Goal: Use online tool/utility: Use online tool/utility

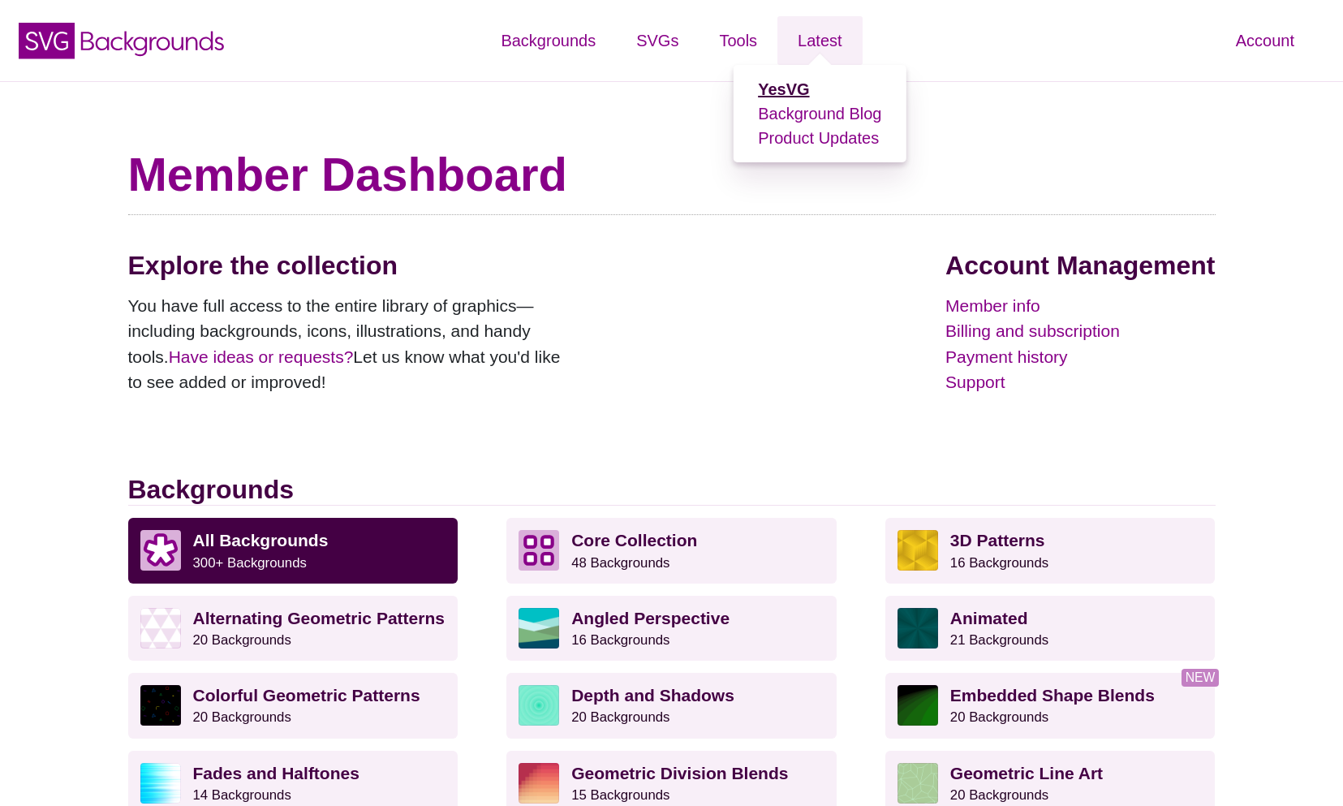
click at [804, 91] on strong "YesVG" at bounding box center [783, 89] width 51 height 18
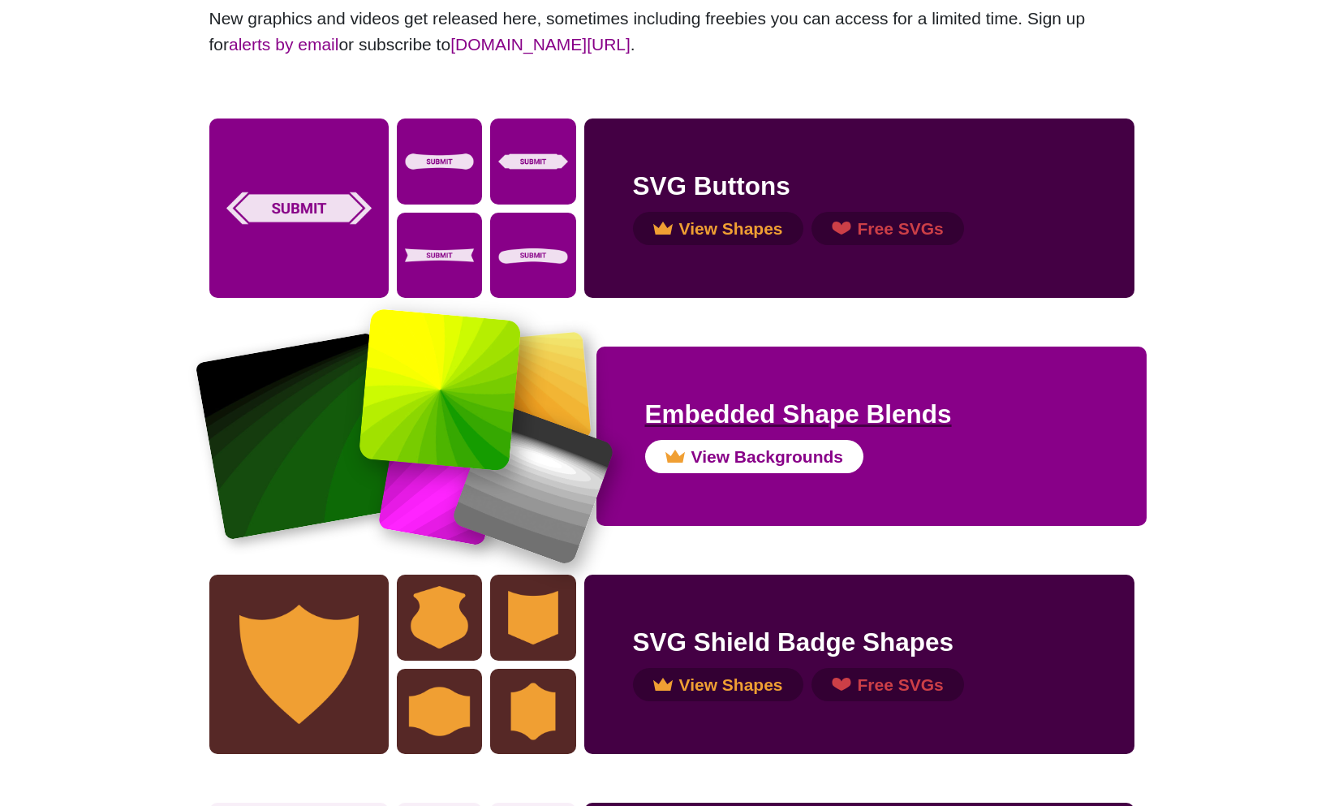
scroll to position [198, 0]
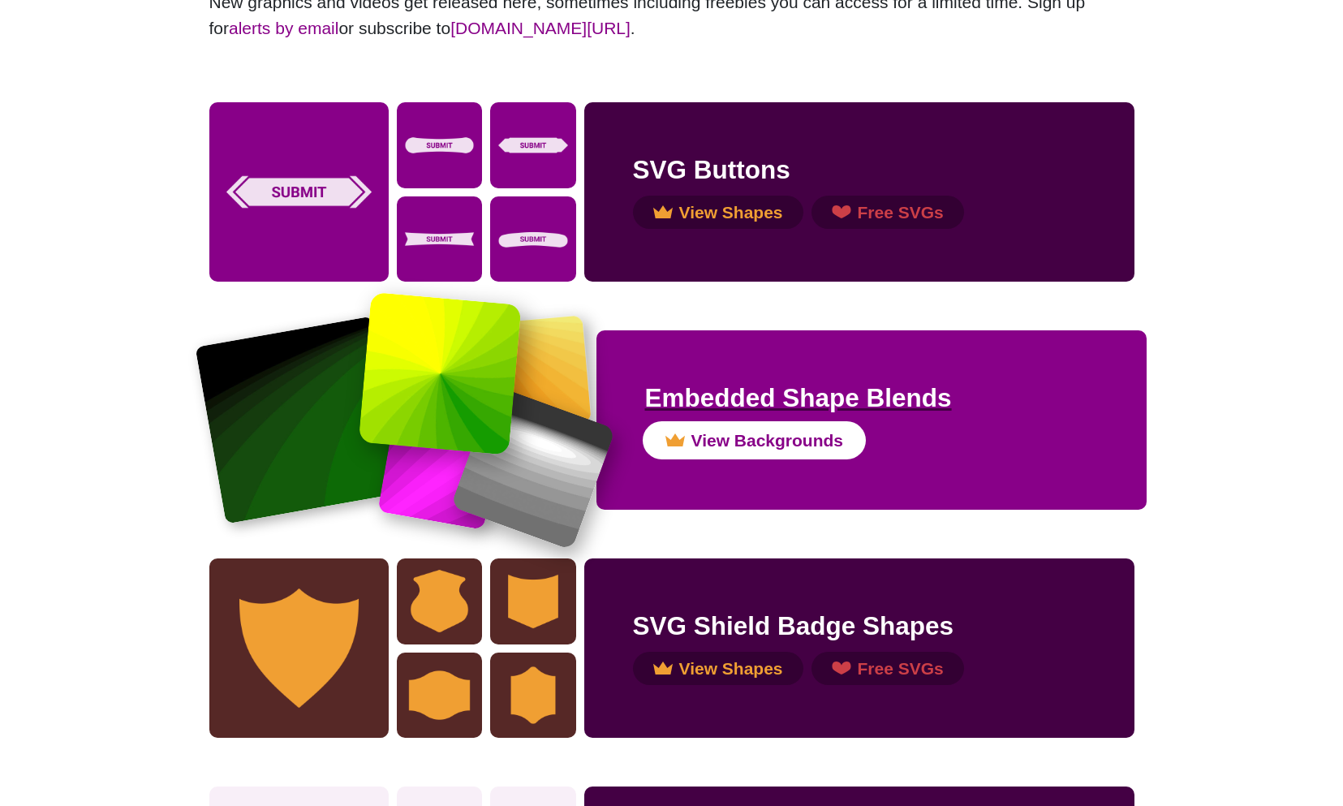
click at [728, 441] on button "View Backgrounds" at bounding box center [754, 441] width 219 height 34
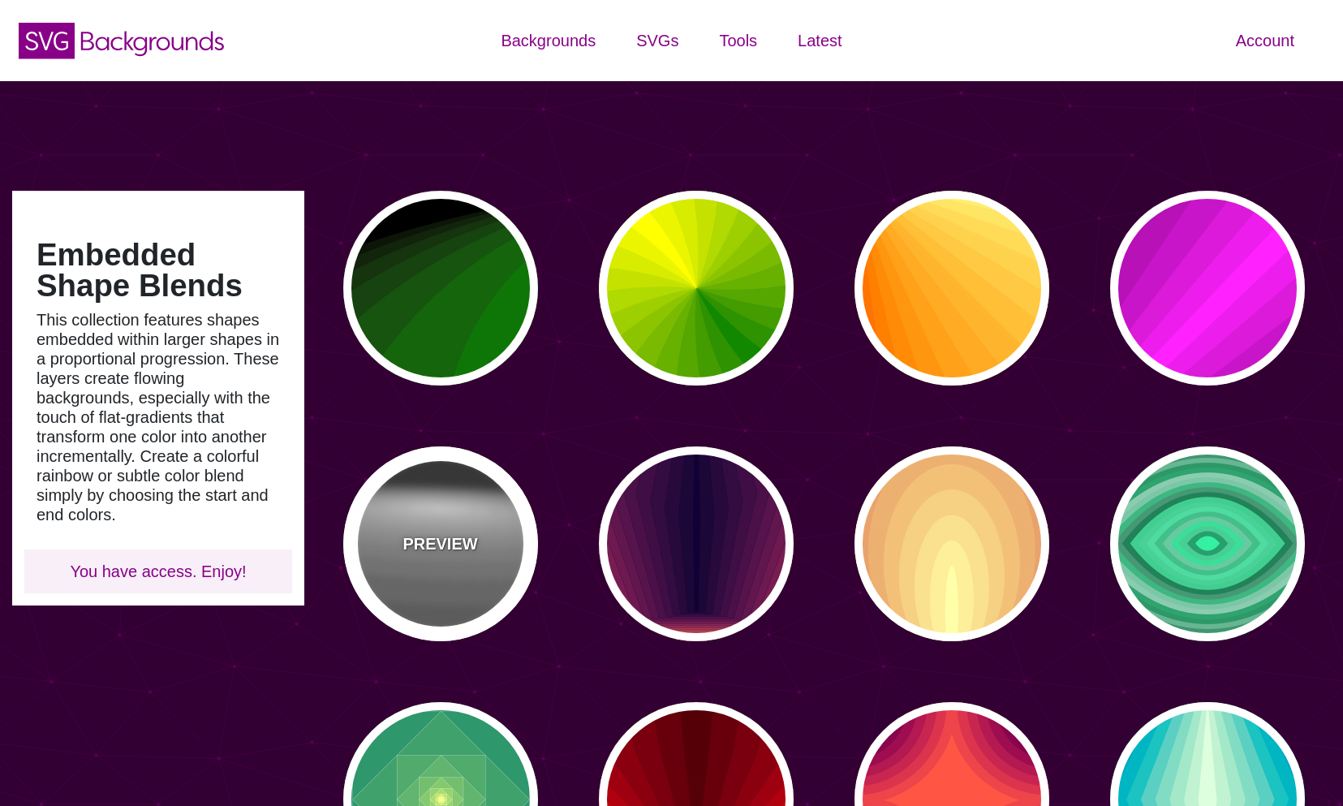
click at [446, 530] on div "PREVIEW" at bounding box center [440, 543] width 195 height 195
type input "#222222"
type input "#333333"
type input "0"
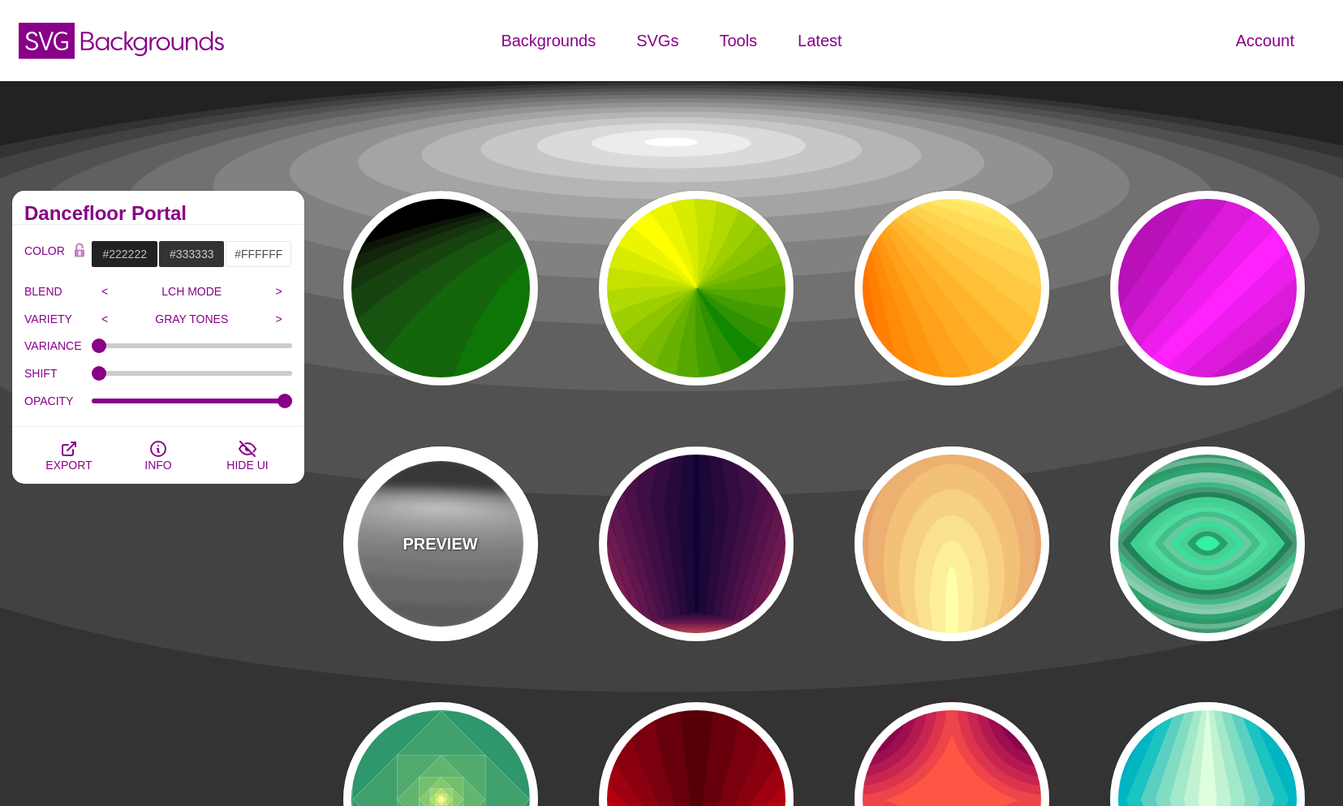
click at [444, 537] on p "PREVIEW" at bounding box center [440, 544] width 75 height 24
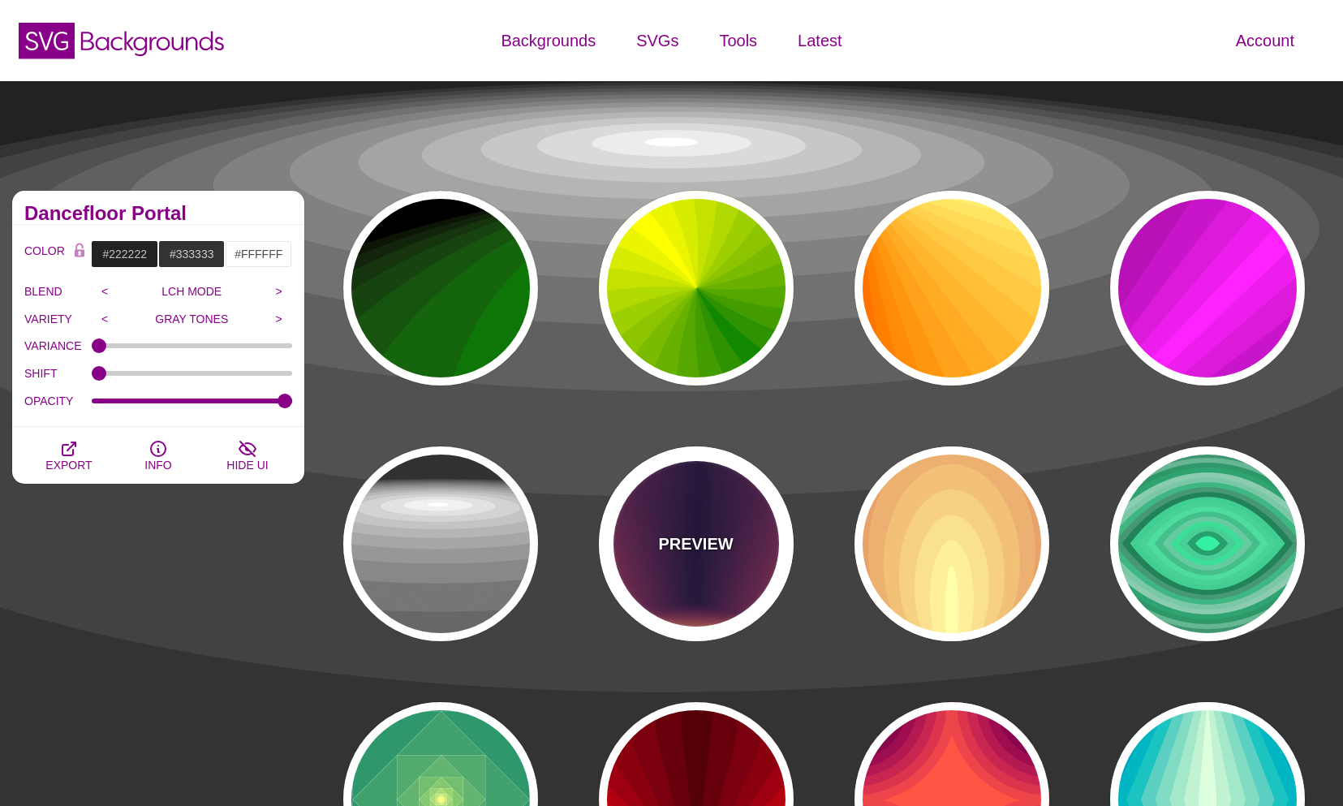
click at [682, 592] on div "PREVIEW" at bounding box center [696, 543] width 195 height 195
type input "#FFDD55"
type input "#110033"
type input "0"
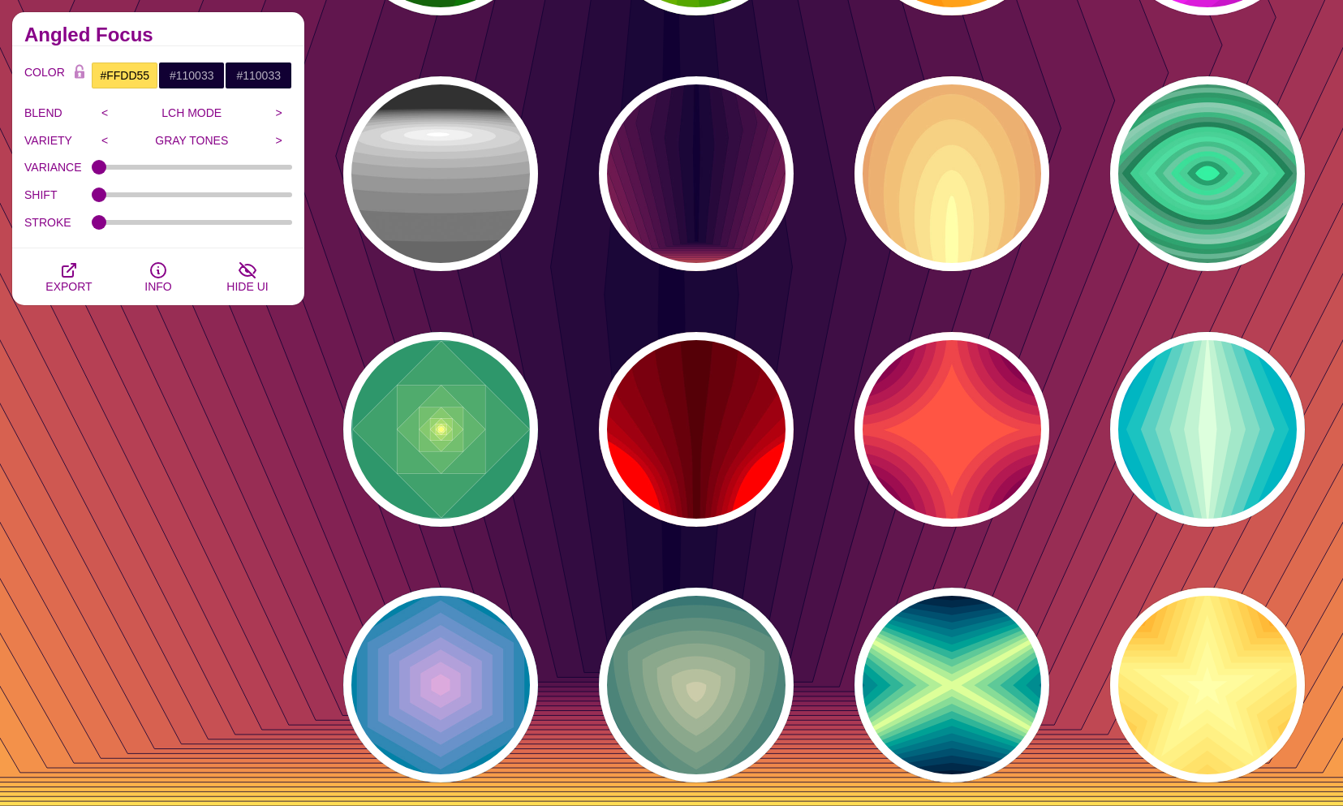
scroll to position [407, 0]
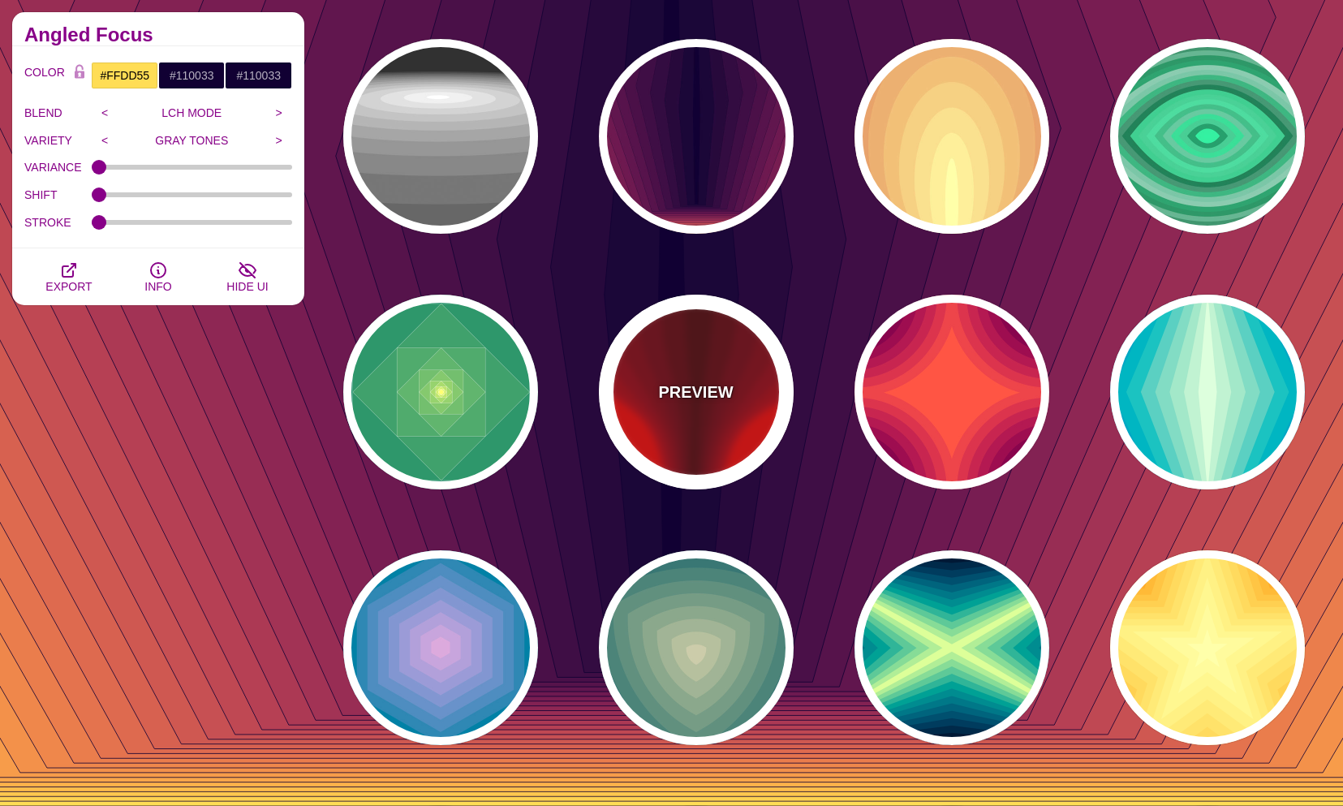
click at [746, 416] on div "PREVIEW" at bounding box center [696, 392] width 195 height 195
type input "#FF0000"
type input "#440000"
type input "1"
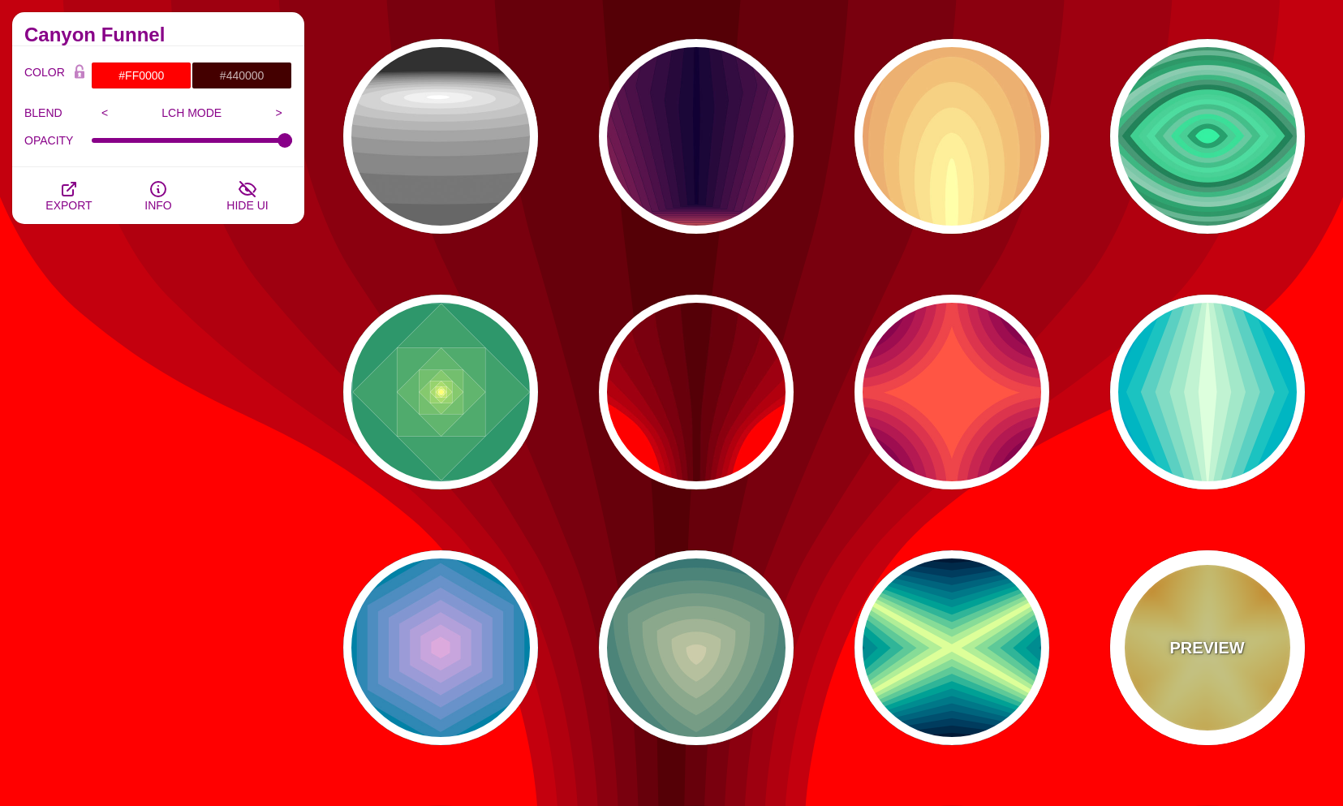
click at [1227, 688] on div "PREVIEW" at bounding box center [1207, 647] width 195 height 195
type input "#DD5500"
type input "#FFFFAA"
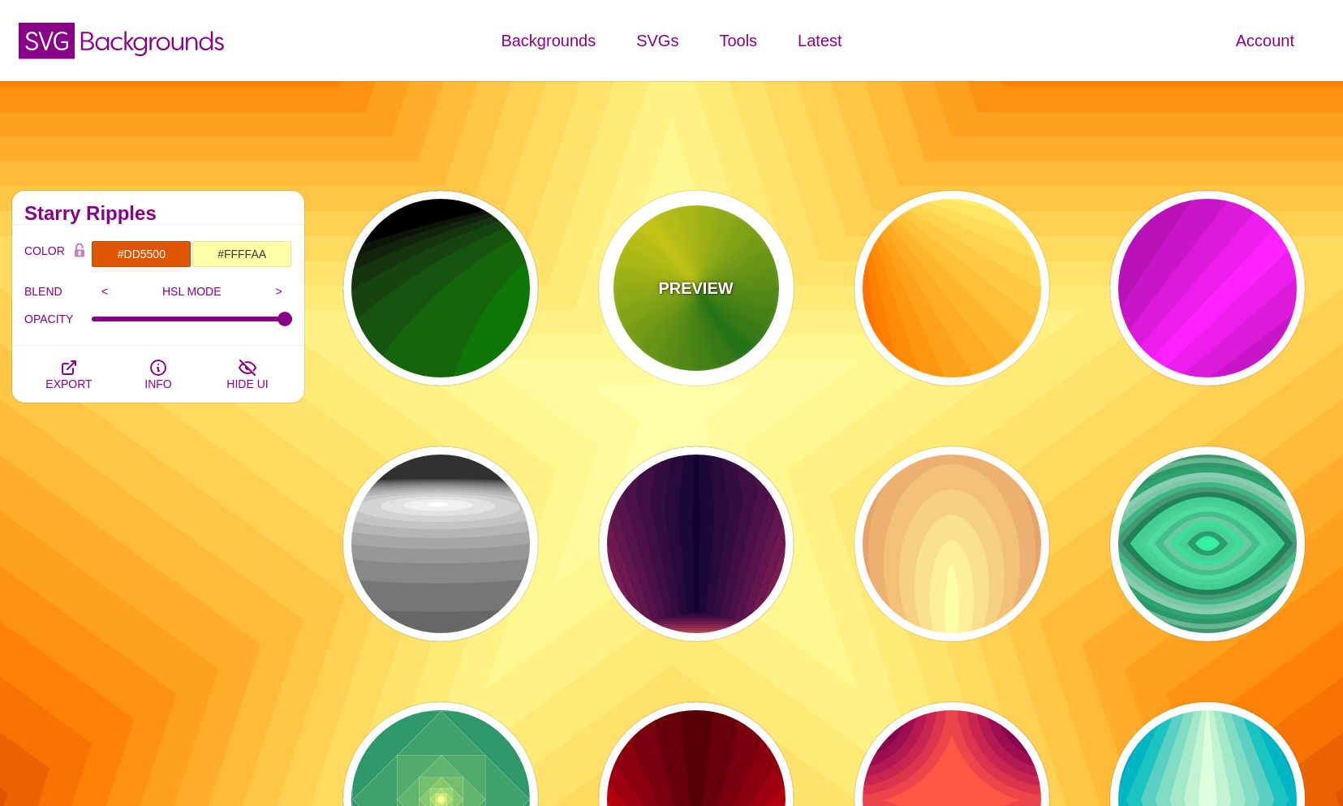
scroll to position [0, 0]
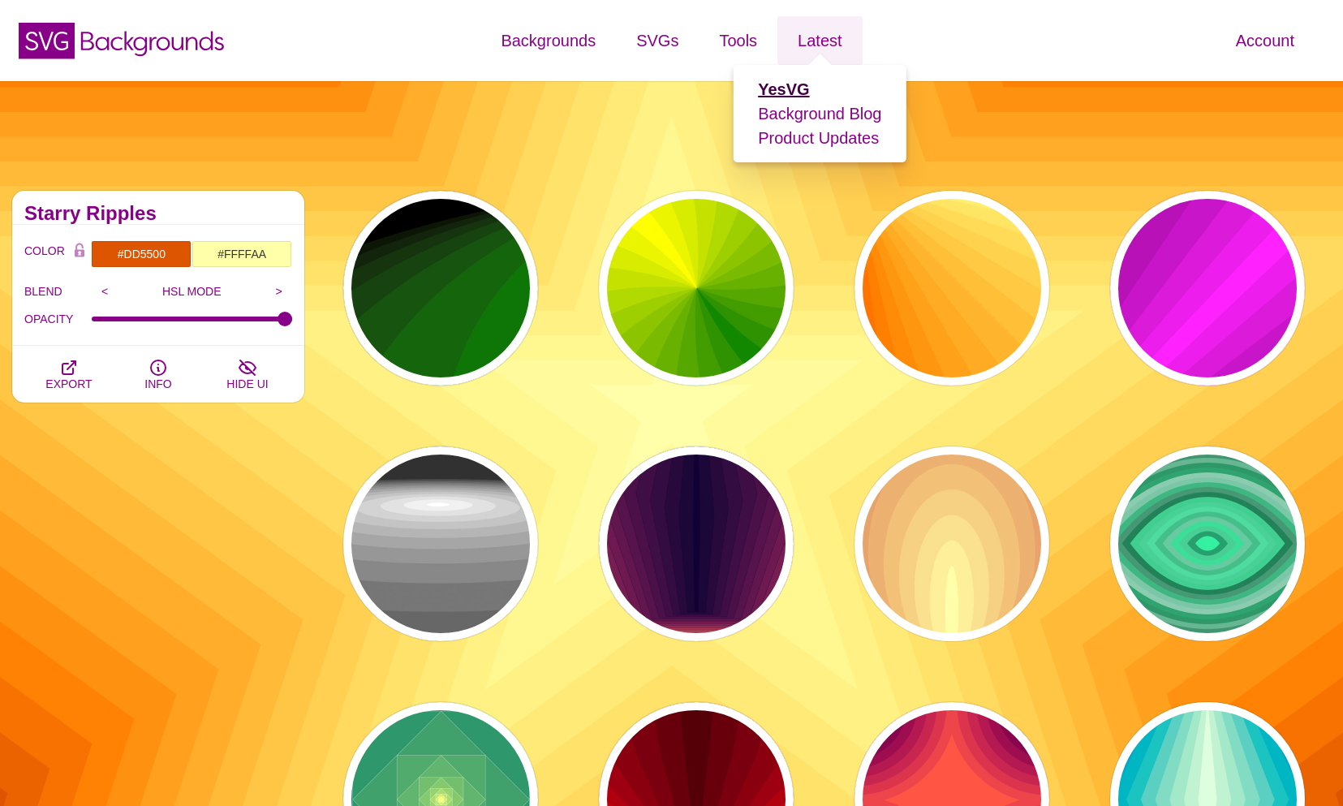
click at [789, 94] on strong "YesVG" at bounding box center [783, 89] width 51 height 18
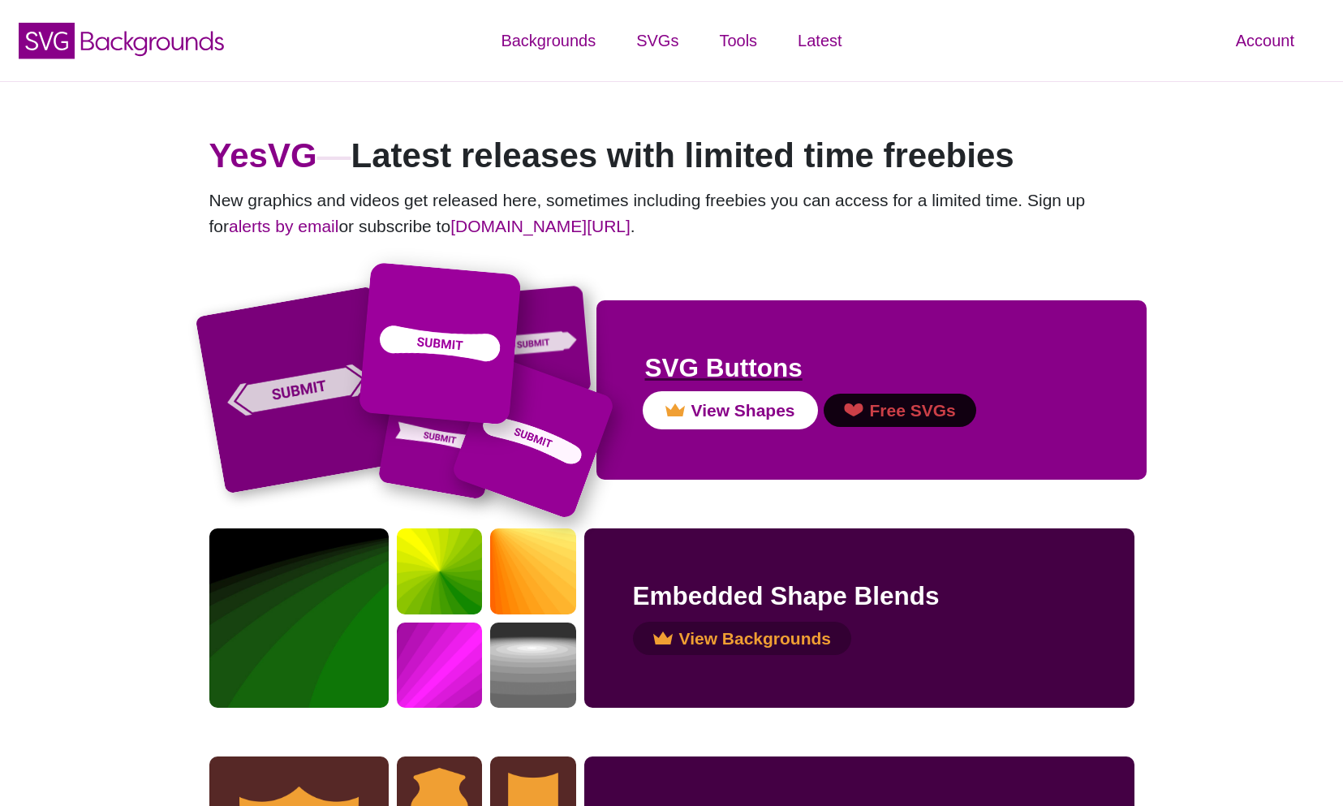
click at [732, 403] on button "View Shapes" at bounding box center [730, 411] width 170 height 34
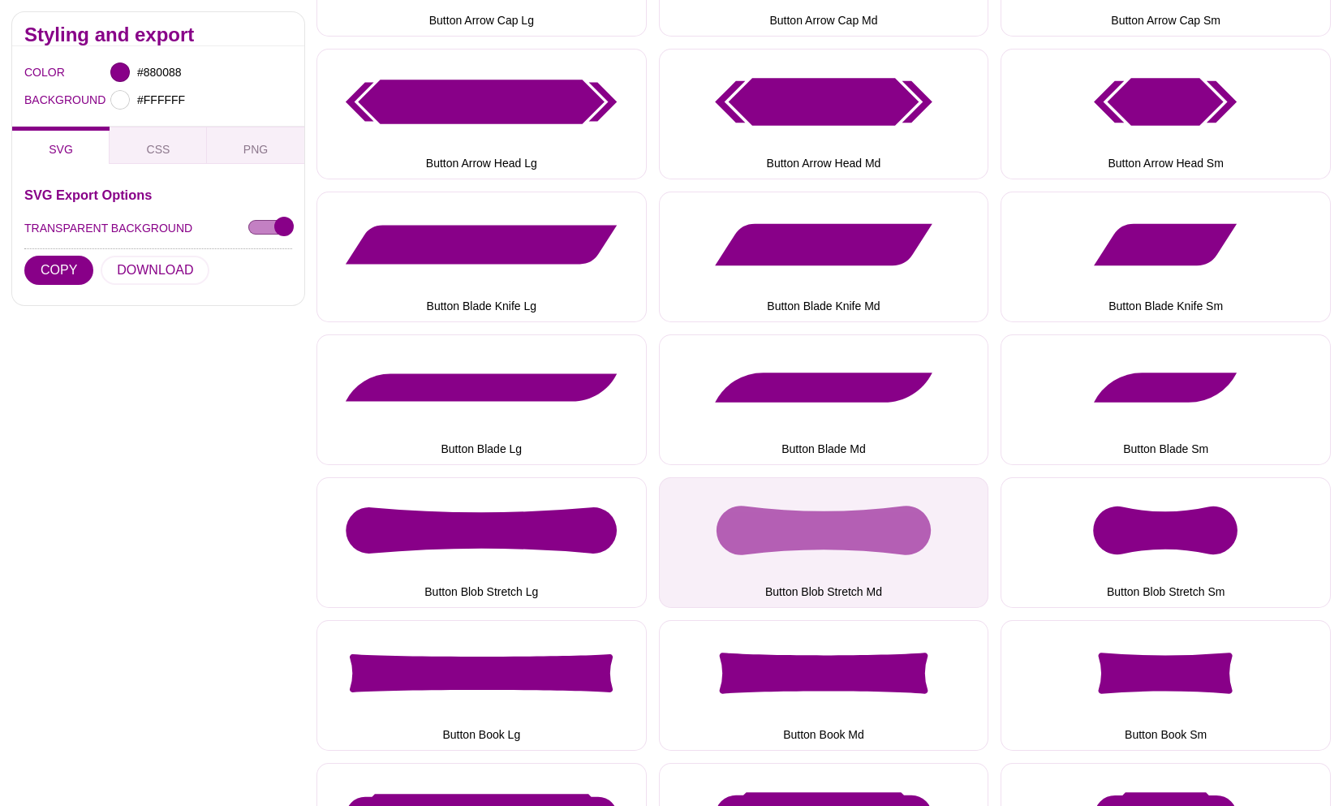
scroll to position [430, 0]
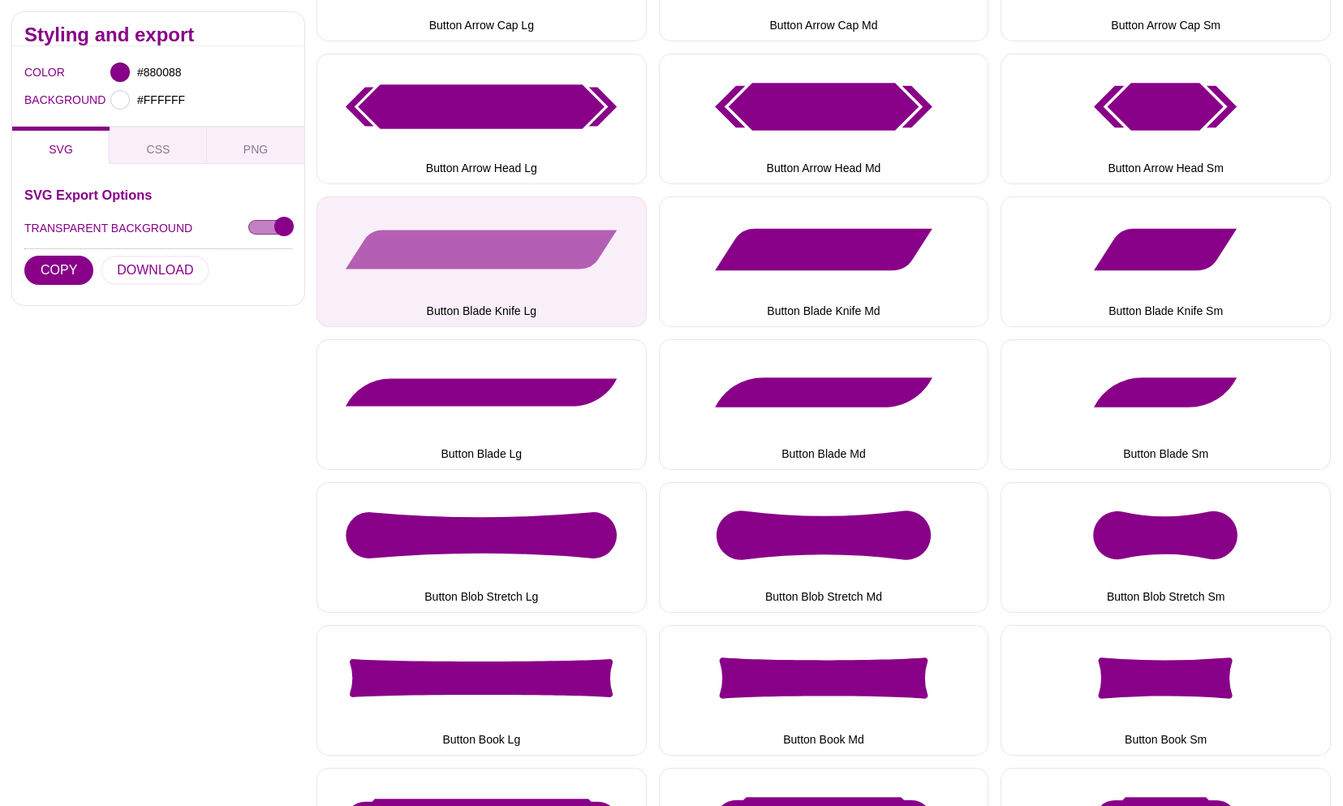
click at [590, 247] on button "Button Blade Knife Lg" at bounding box center [482, 261] width 330 height 131
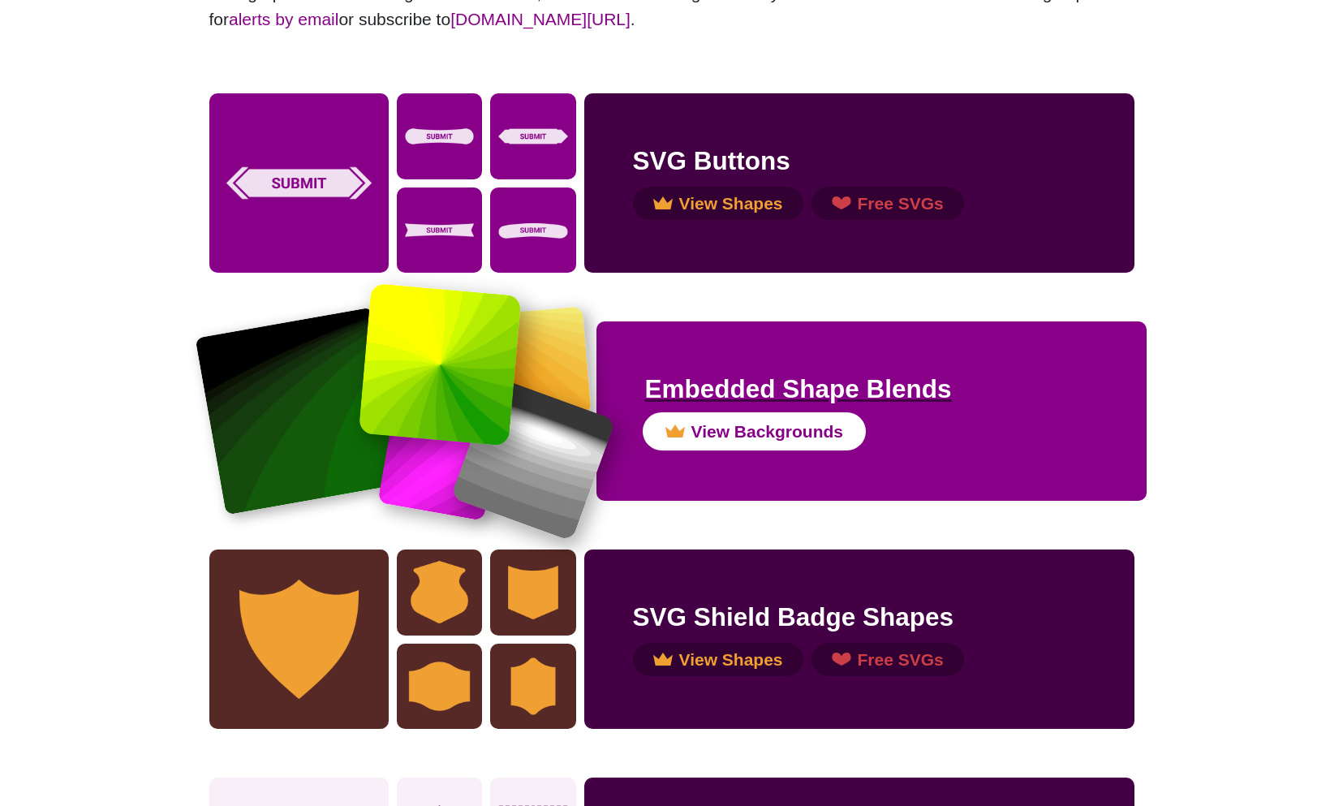
scroll to position [182, 0]
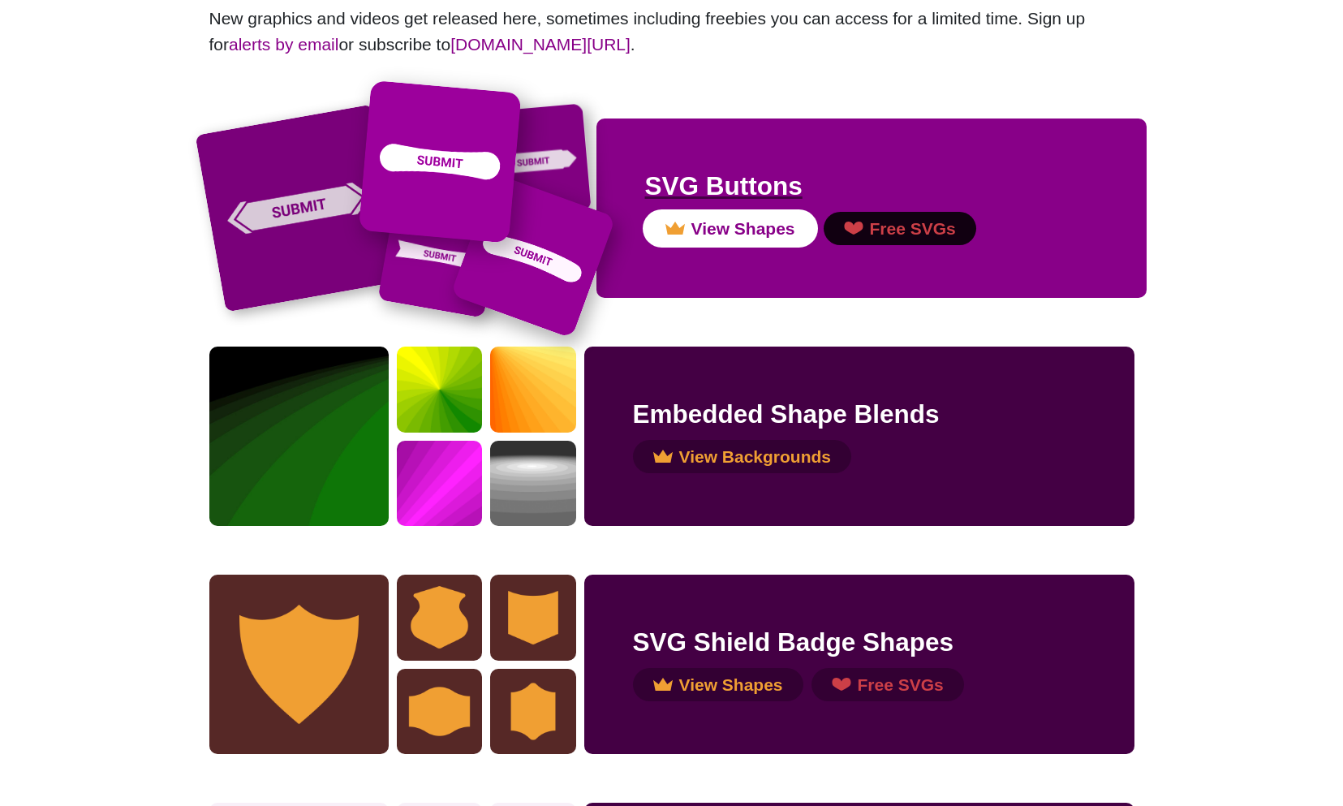
click at [769, 231] on button "View Shapes" at bounding box center [730, 229] width 170 height 34
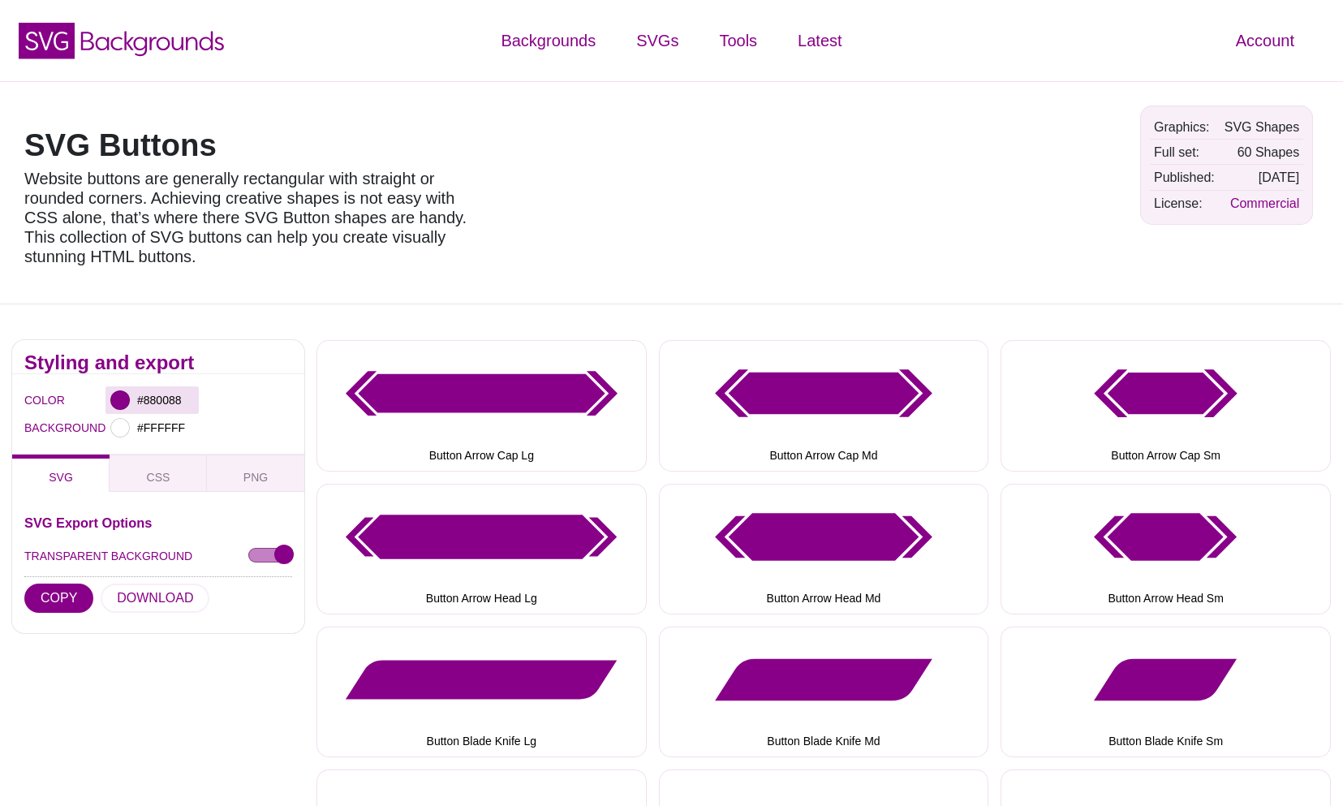
click at [125, 408] on div at bounding box center [119, 399] width 19 height 19
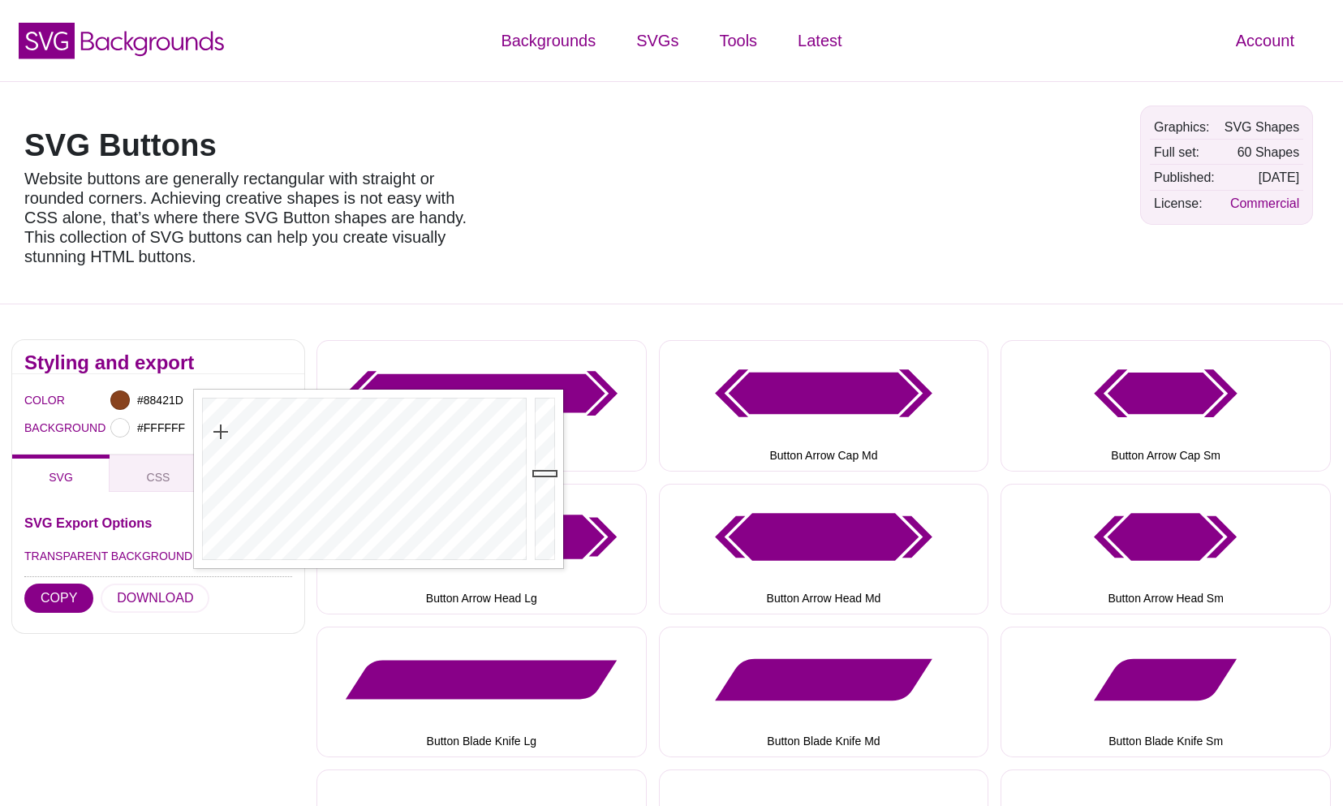
drag, startPoint x: 222, startPoint y: 448, endPoint x: 221, endPoint y: 432, distance: 16.3
click at [221, 432] on div at bounding box center [362, 479] width 337 height 179
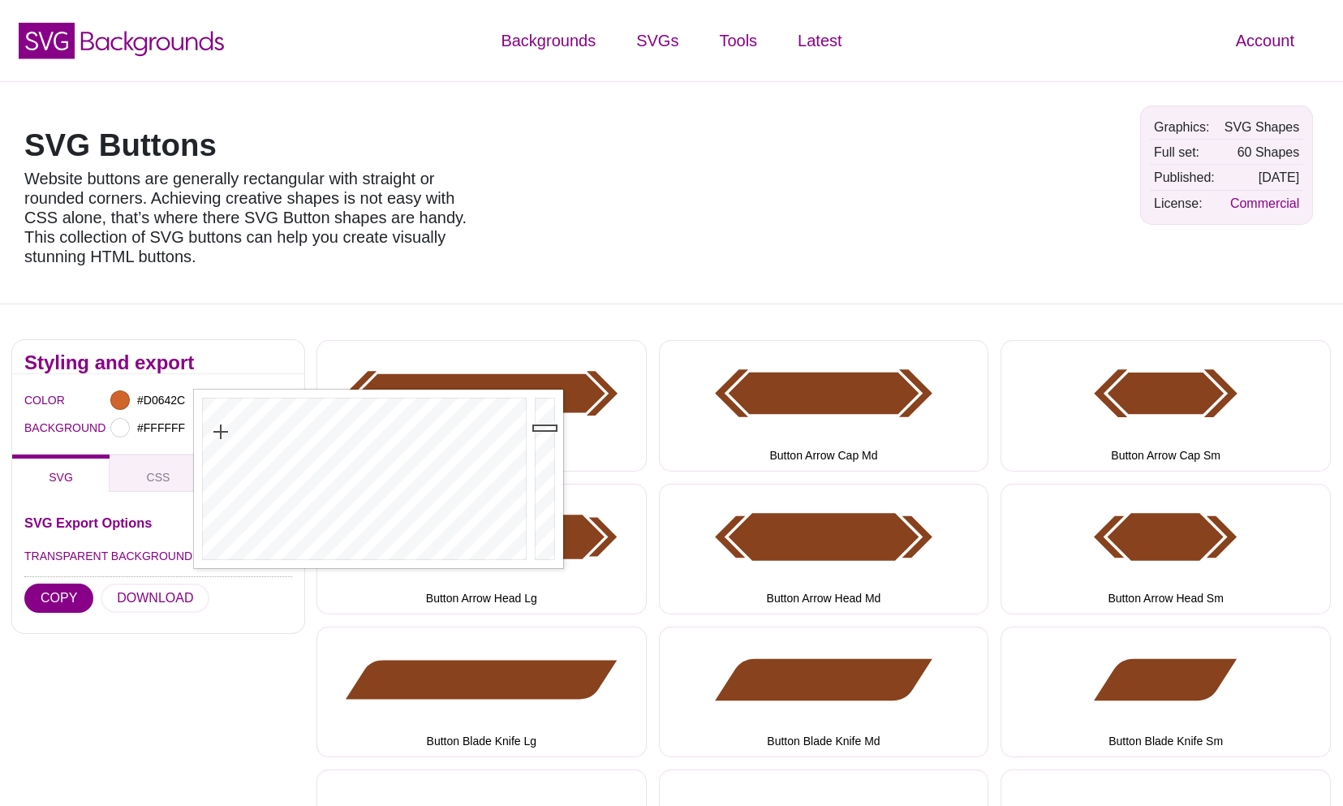
click at [550, 428] on div at bounding box center [547, 479] width 32 height 179
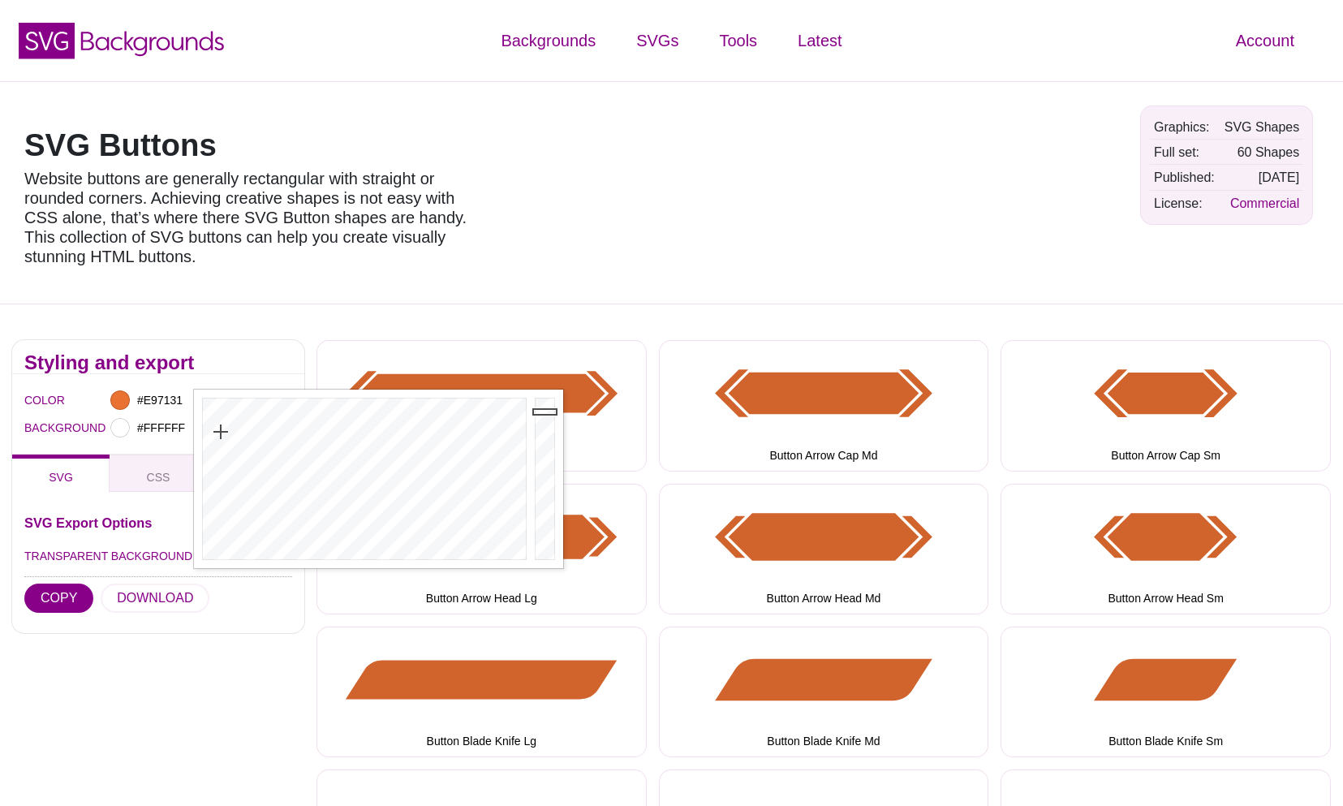
drag, startPoint x: 551, startPoint y: 425, endPoint x: 553, endPoint y: 415, distance: 10.7
click at [552, 411] on div at bounding box center [547, 479] width 32 height 179
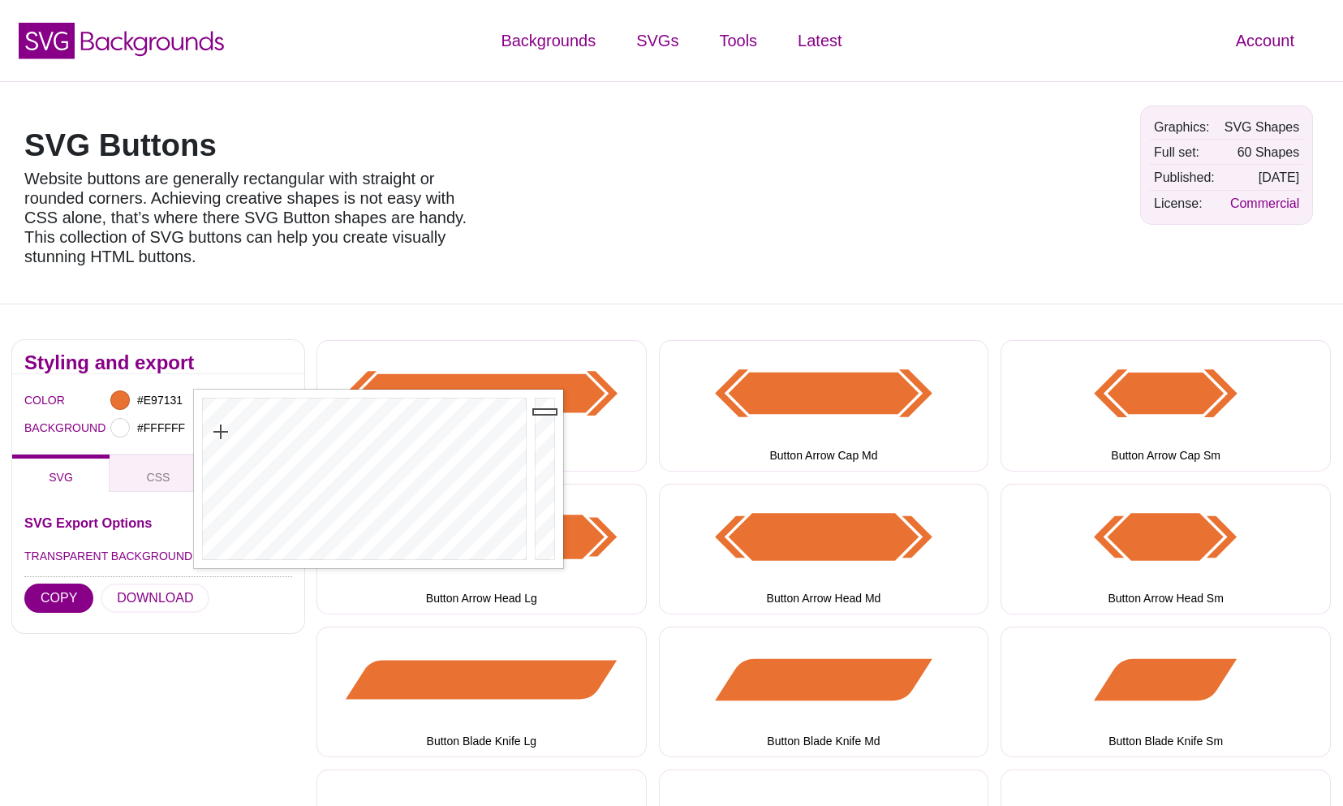
type input "#E46E30"
click at [554, 415] on div at bounding box center [547, 479] width 32 height 179
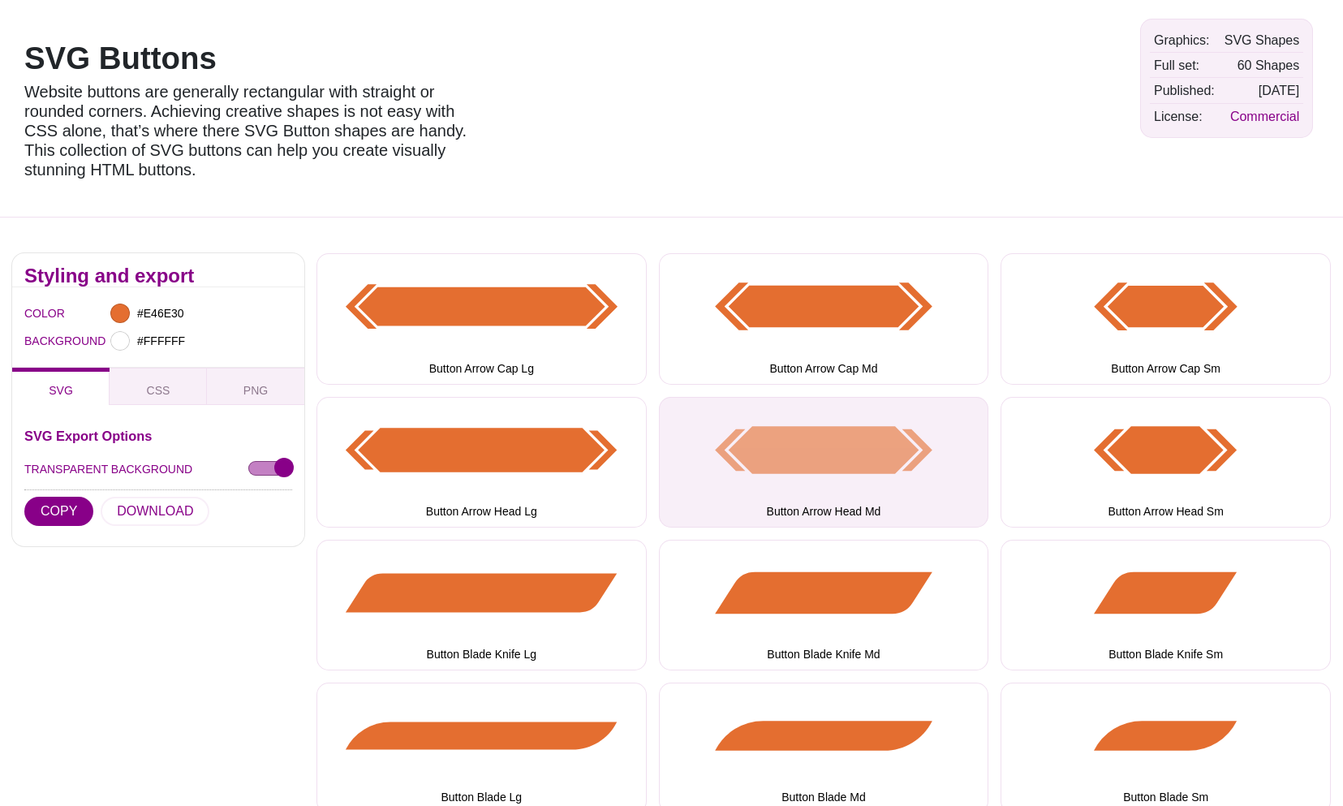
scroll to position [92, 0]
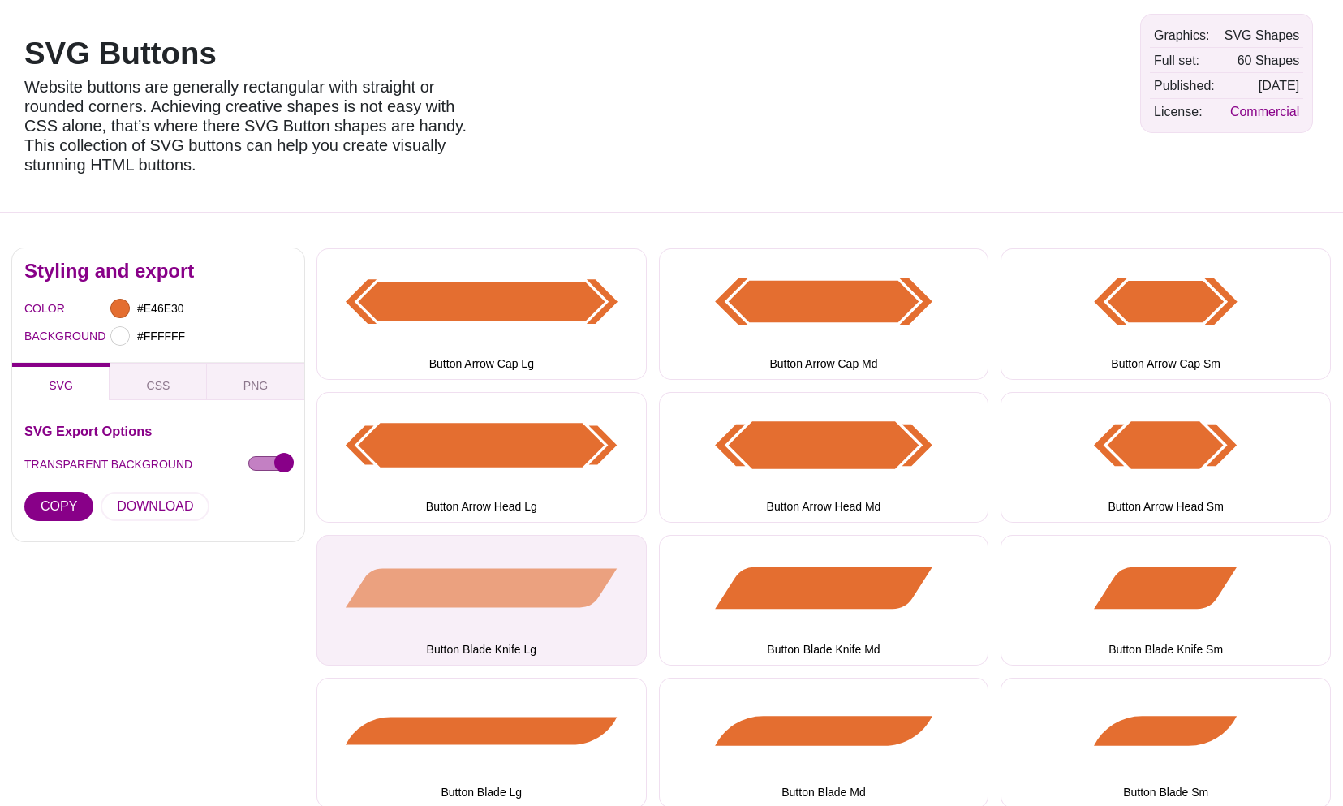
click at [567, 588] on button "Button Blade Knife Lg" at bounding box center [482, 600] width 330 height 131
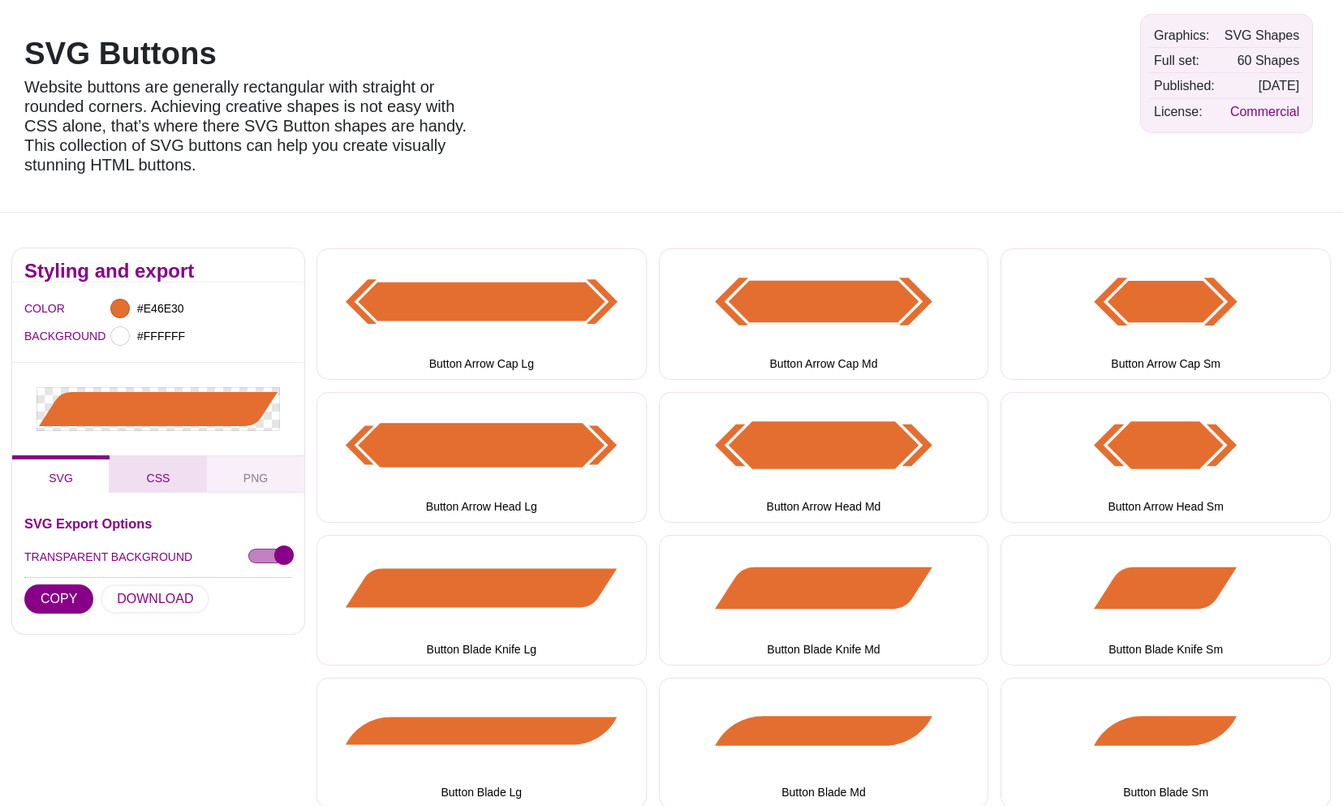
click at [185, 467] on button "CSS" at bounding box center [158, 473] width 97 height 37
click at [241, 492] on button "PNG" at bounding box center [255, 473] width 97 height 37
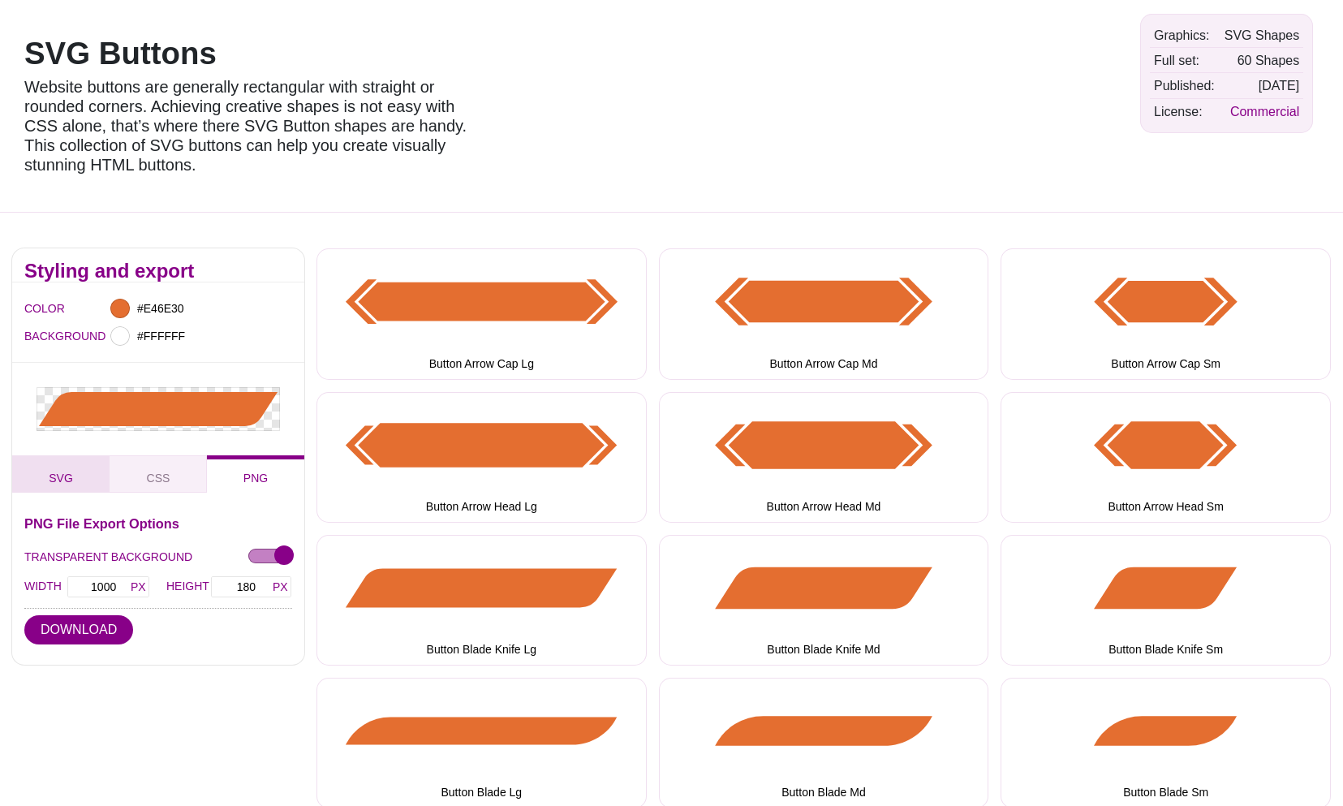
click at [93, 487] on button "SVG" at bounding box center [60, 473] width 97 height 37
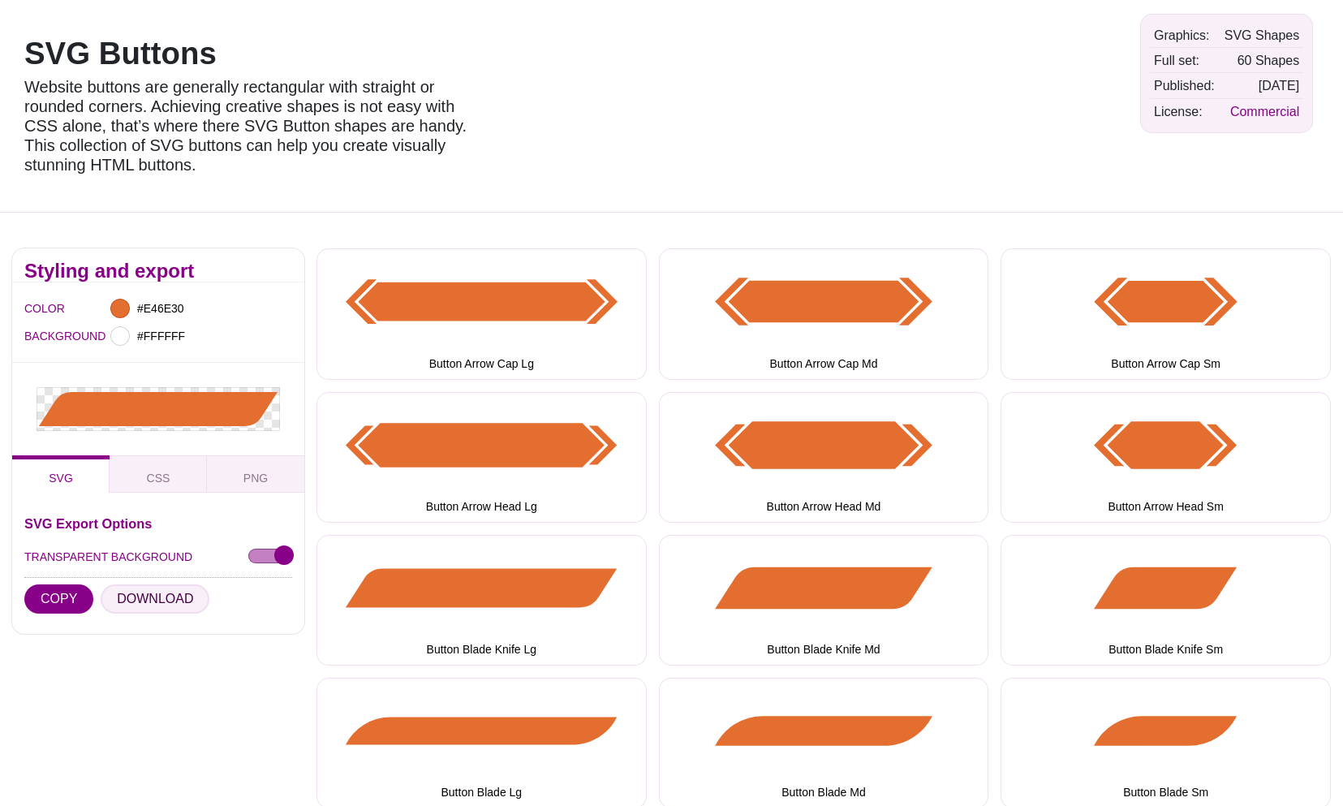
click at [142, 598] on button "DOWNLOAD" at bounding box center [155, 598] width 109 height 29
click at [166, 410] on icon at bounding box center [158, 409] width 239 height 34
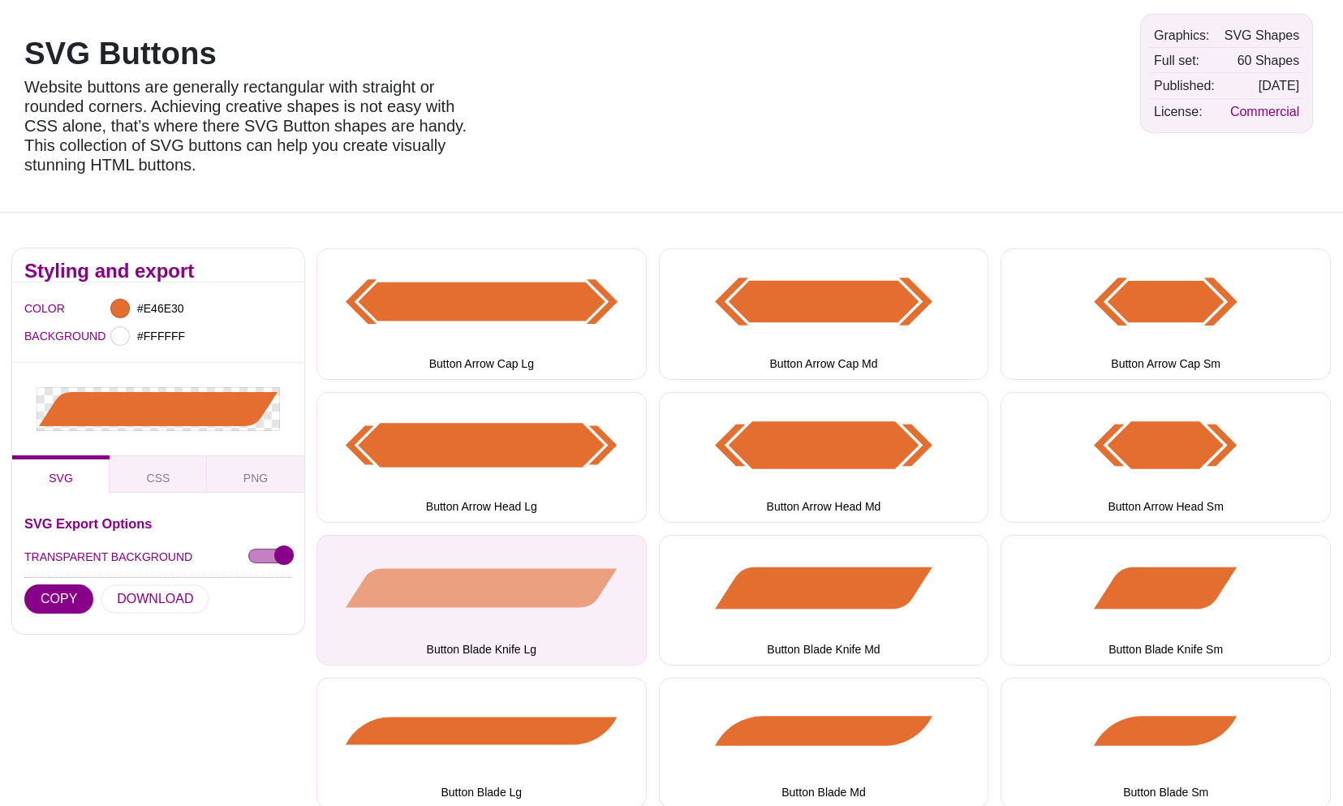
click at [462, 597] on button "Button Blade Knife Lg" at bounding box center [482, 600] width 330 height 131
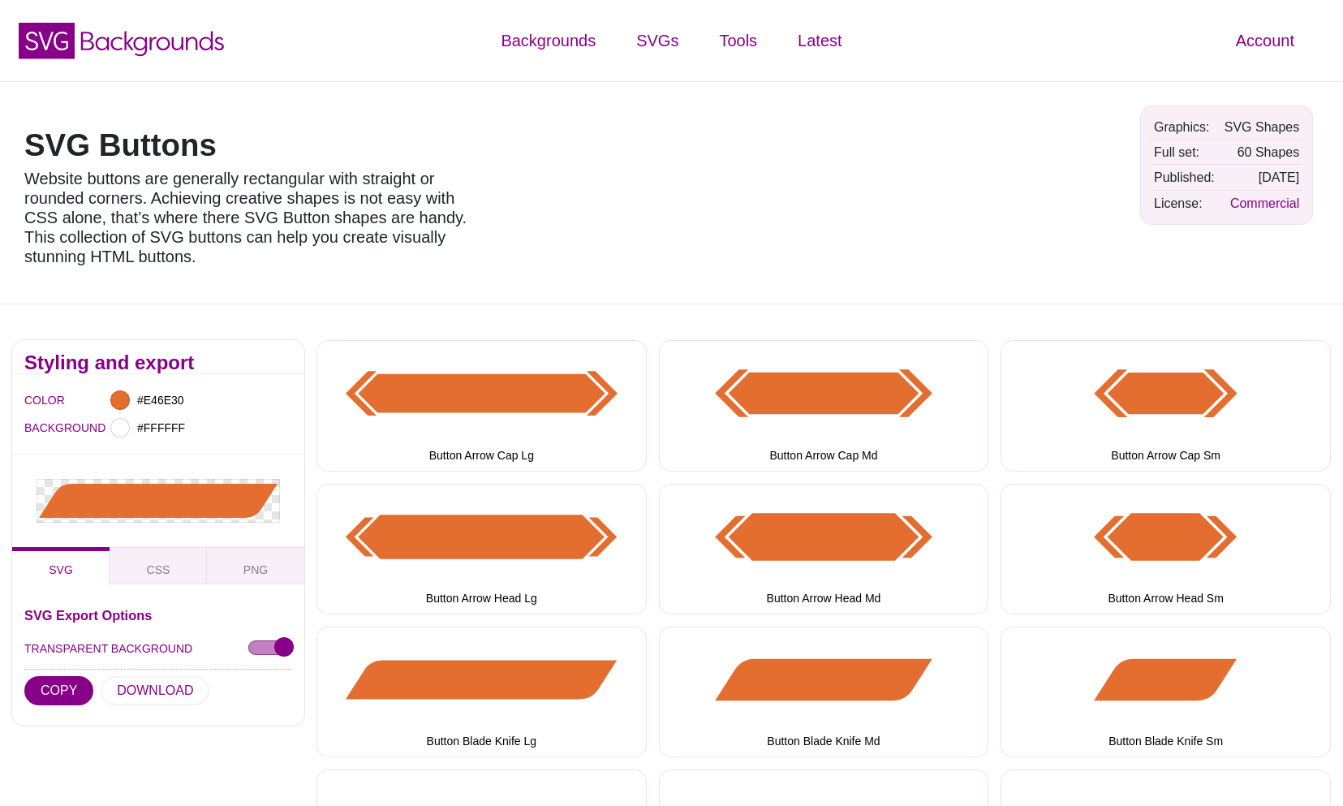
scroll to position [0, 0]
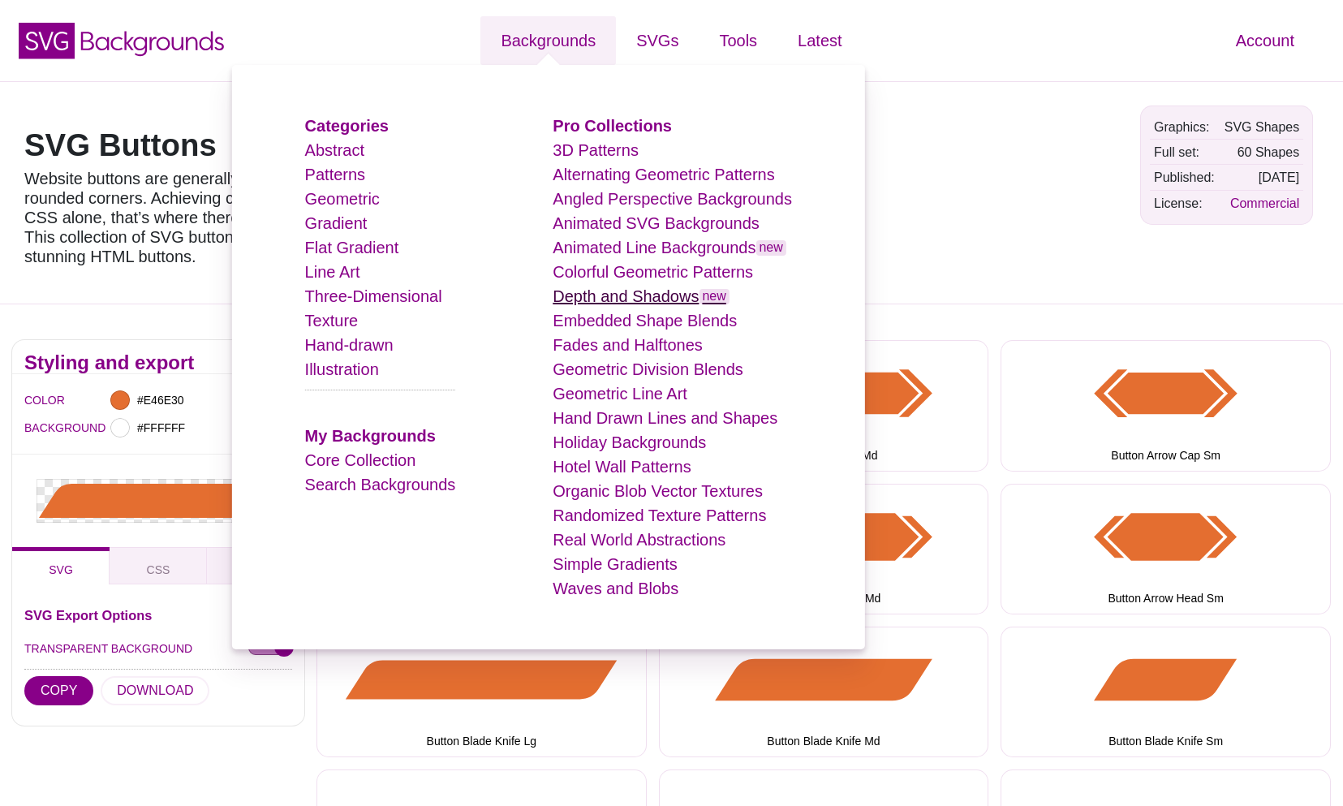
click at [665, 297] on link "Depth and Shadows new" at bounding box center [641, 296] width 177 height 18
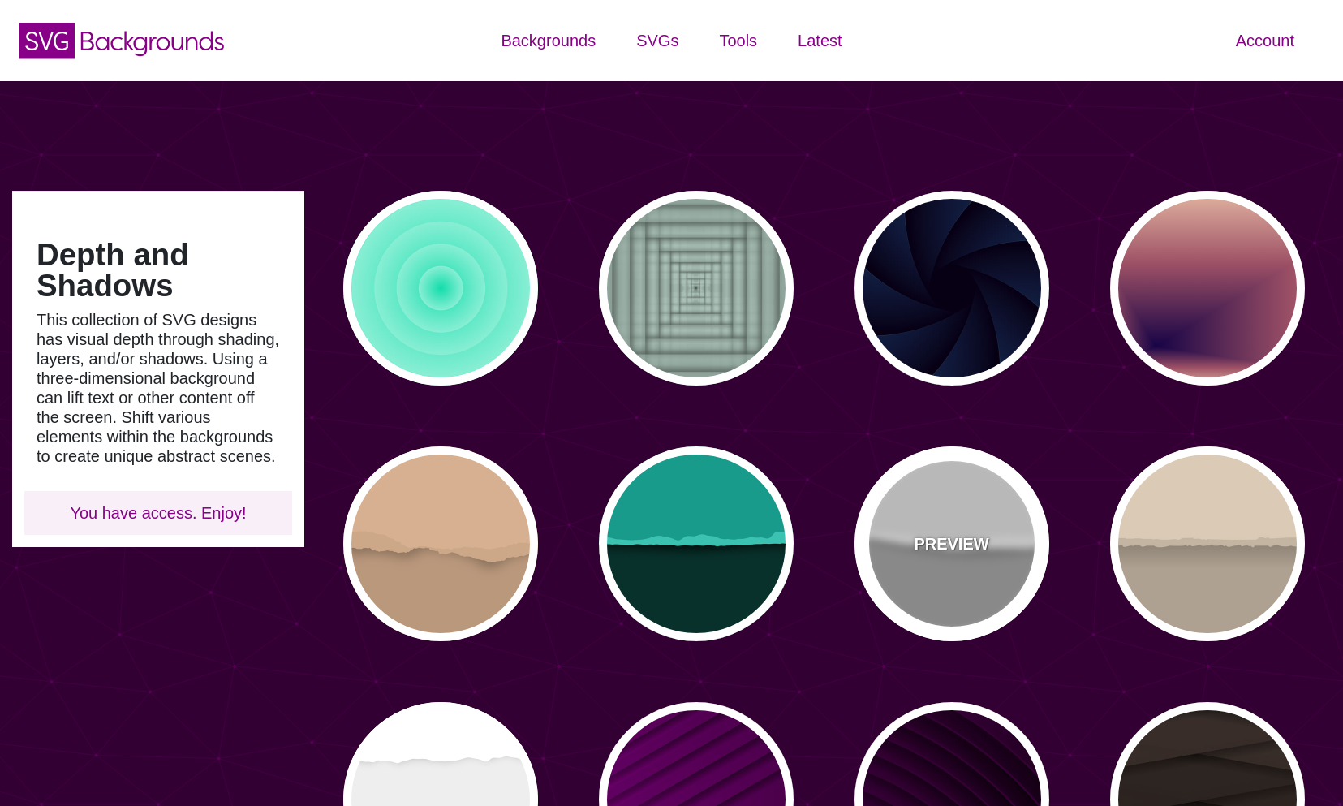
click at [877, 528] on div "PREVIEW" at bounding box center [952, 543] width 195 height 195
type input "#AAAAAA"
type input "#EEEEEE"
type input "0"
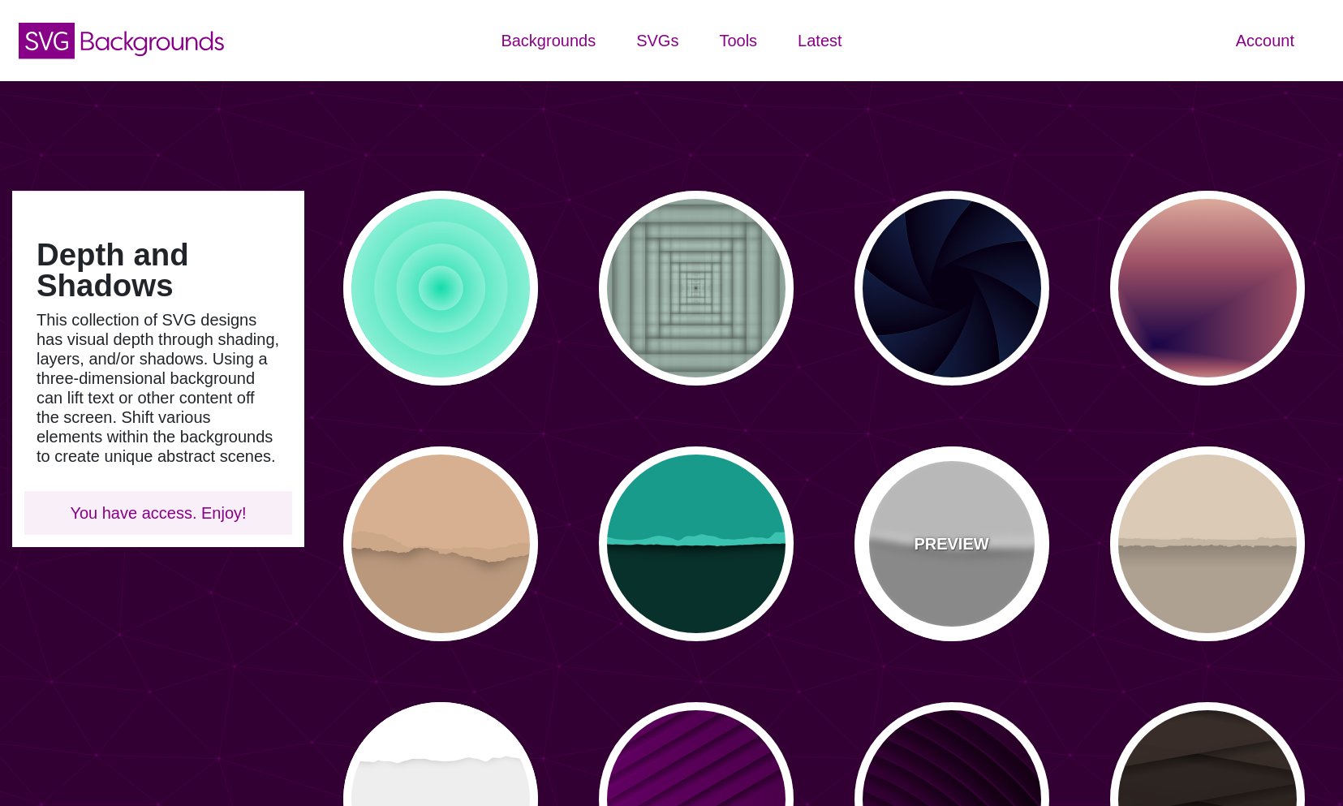
type input "0"
type input "0.5"
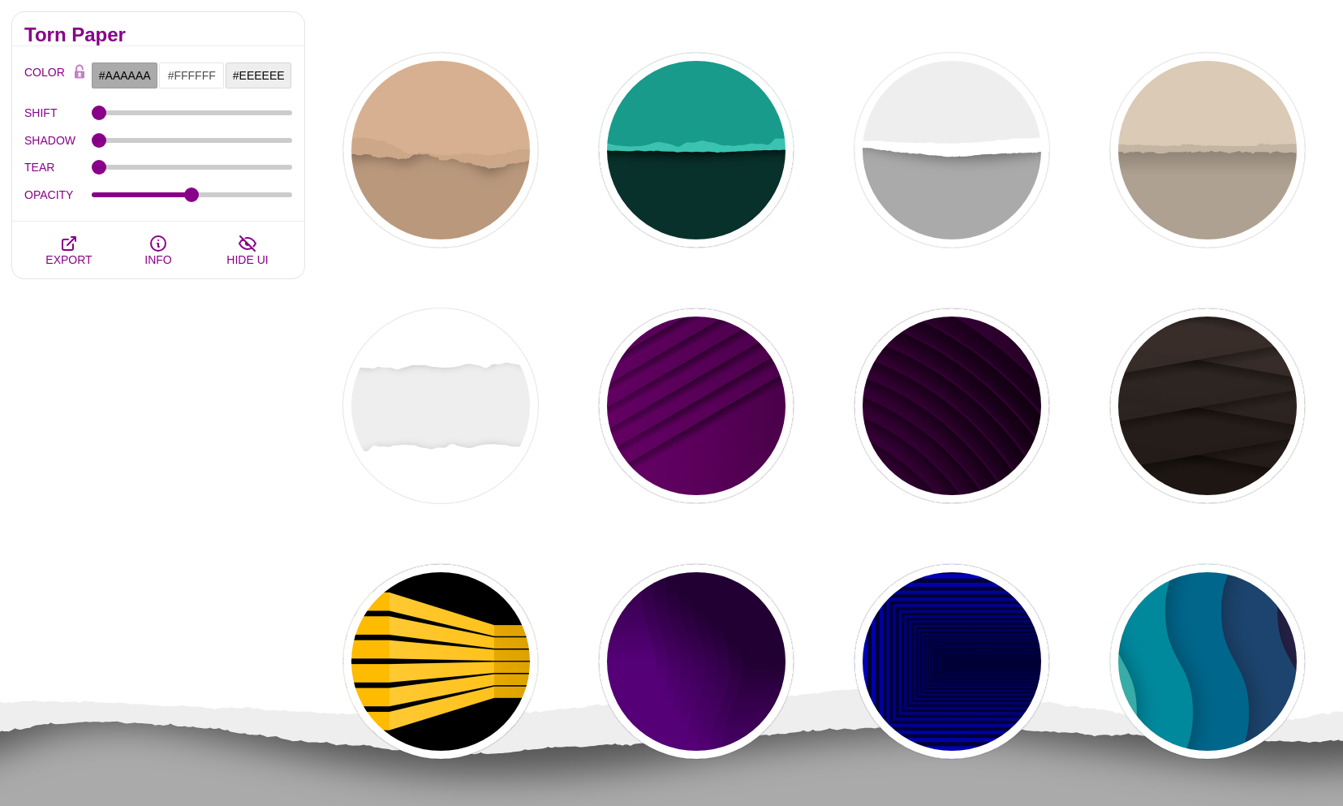
scroll to position [394, 0]
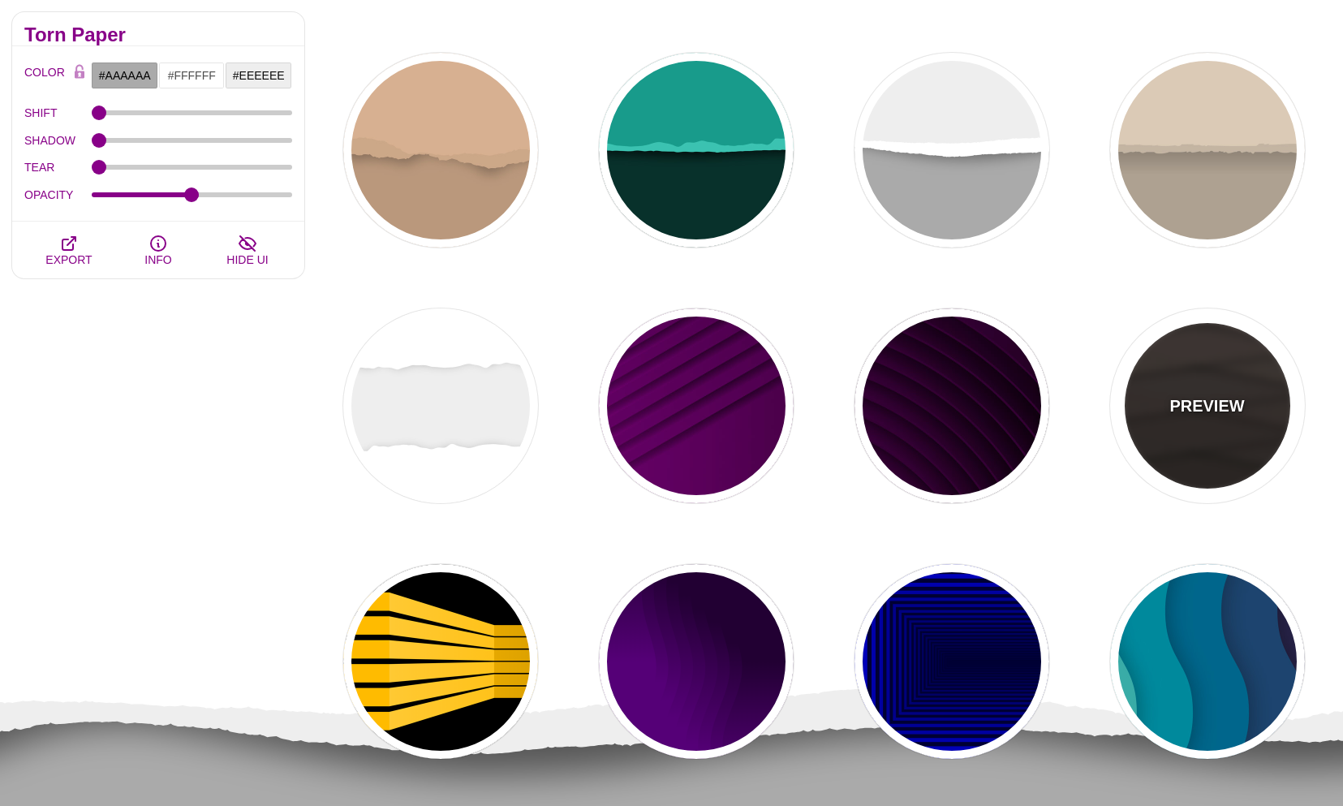
click at [1220, 454] on div "PREVIEW" at bounding box center [1207, 405] width 195 height 195
type input "#1C1612"
type input "#4D3D37"
type input "0.9"
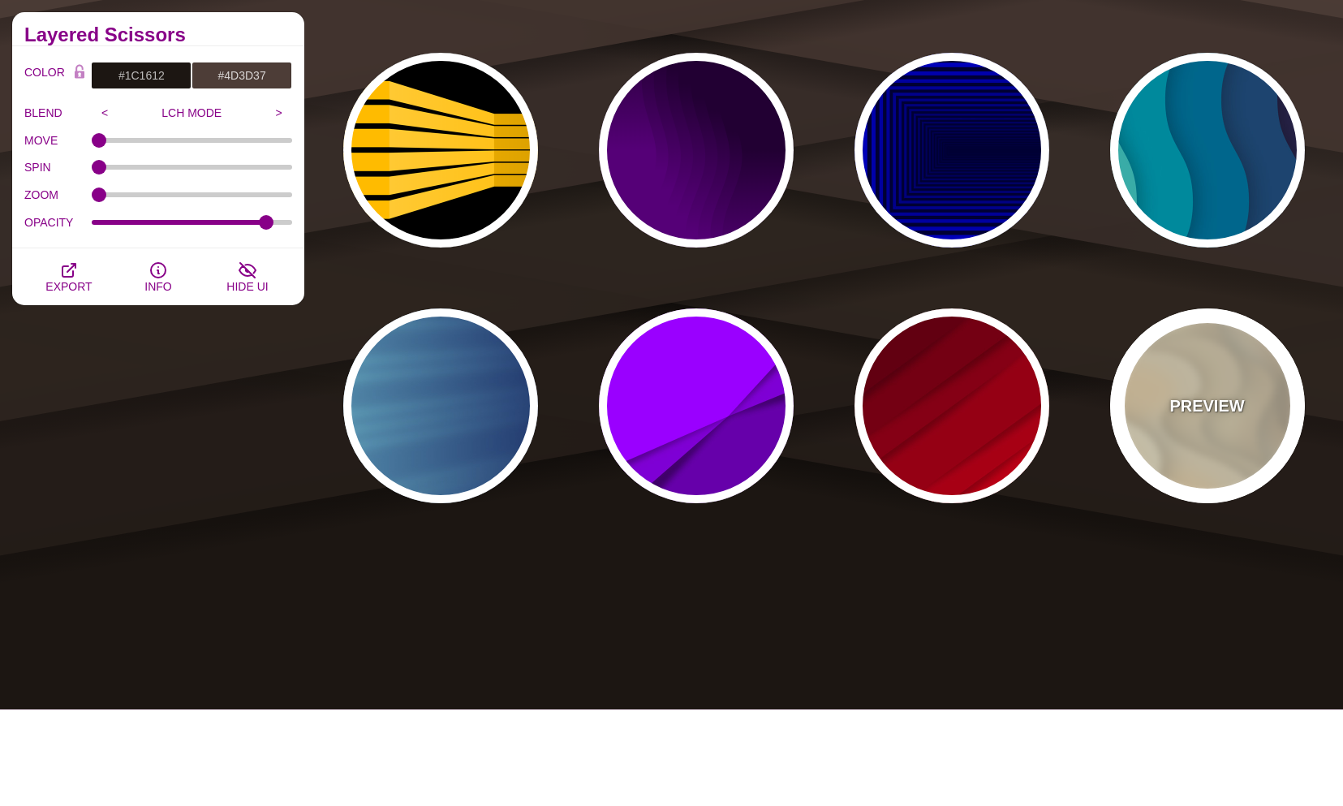
scroll to position [917, 0]
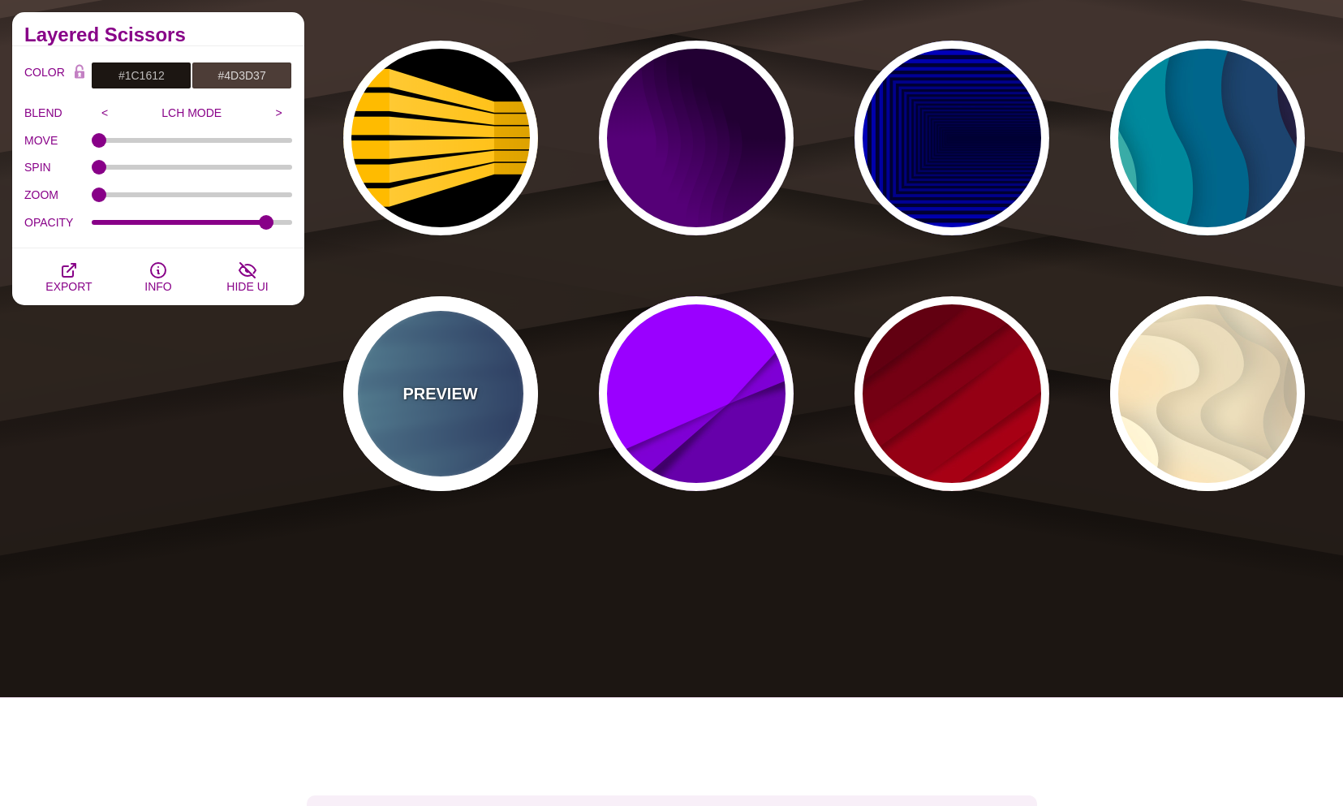
click at [471, 403] on p "PREVIEW" at bounding box center [440, 393] width 75 height 24
type input "#000044"
type input "#99FFFF"
type input "1"
type input "0.25"
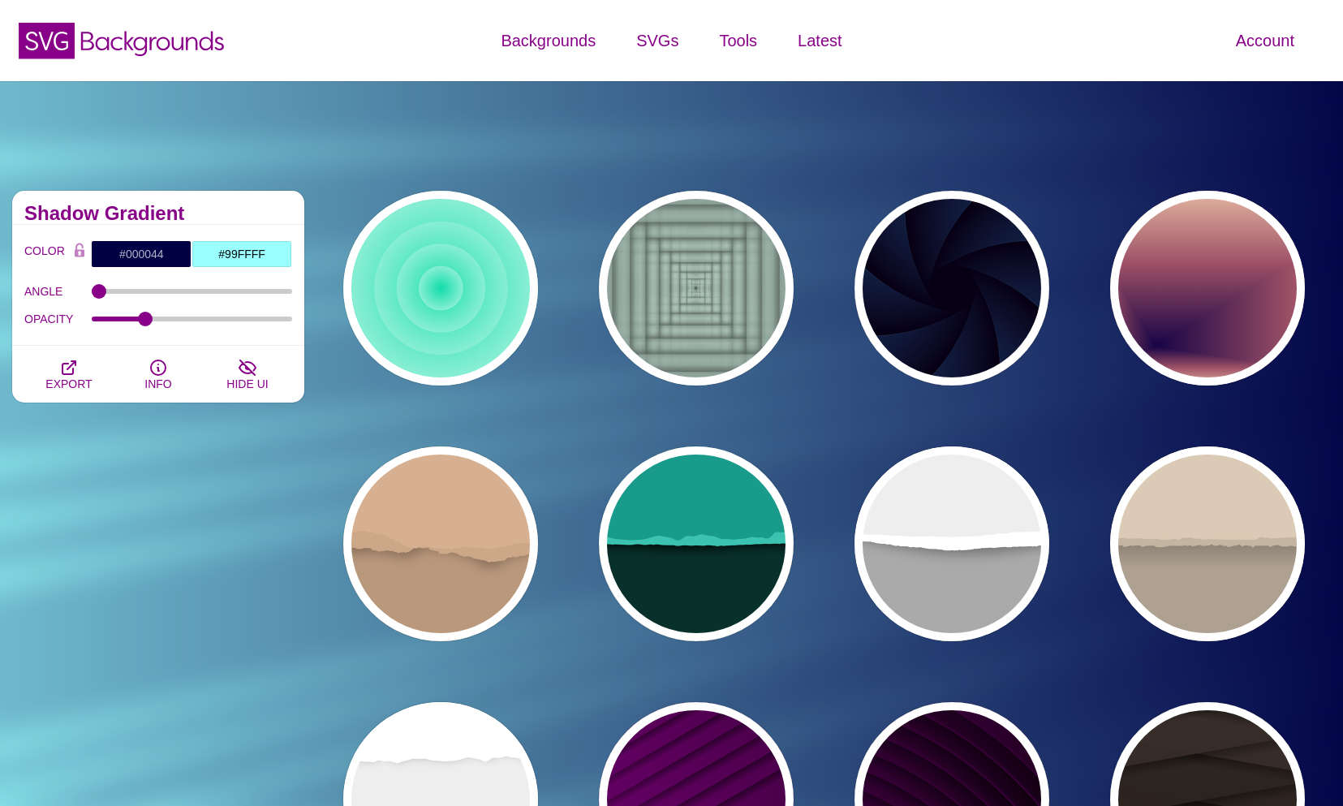
scroll to position [0, 0]
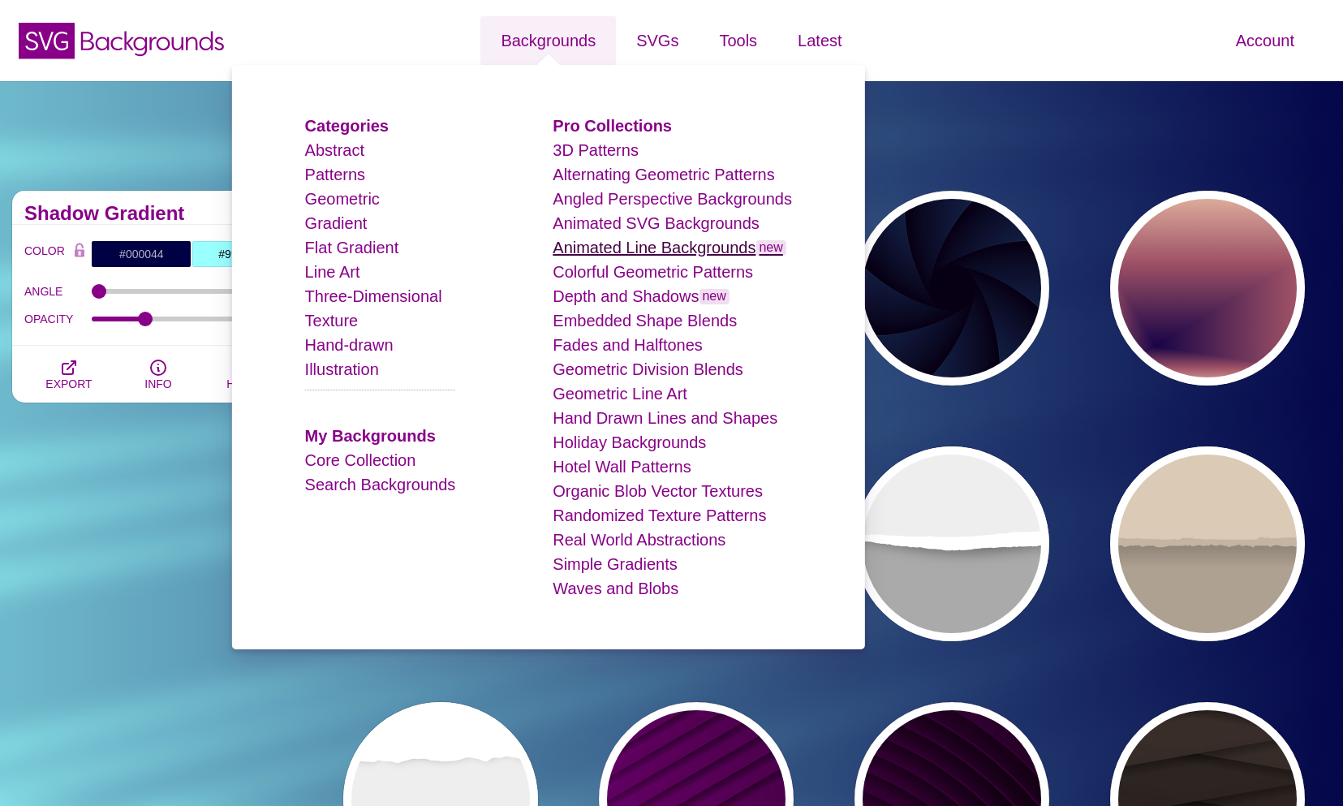
click at [704, 251] on link "Animated Line Backgrounds new" at bounding box center [670, 248] width 234 height 18
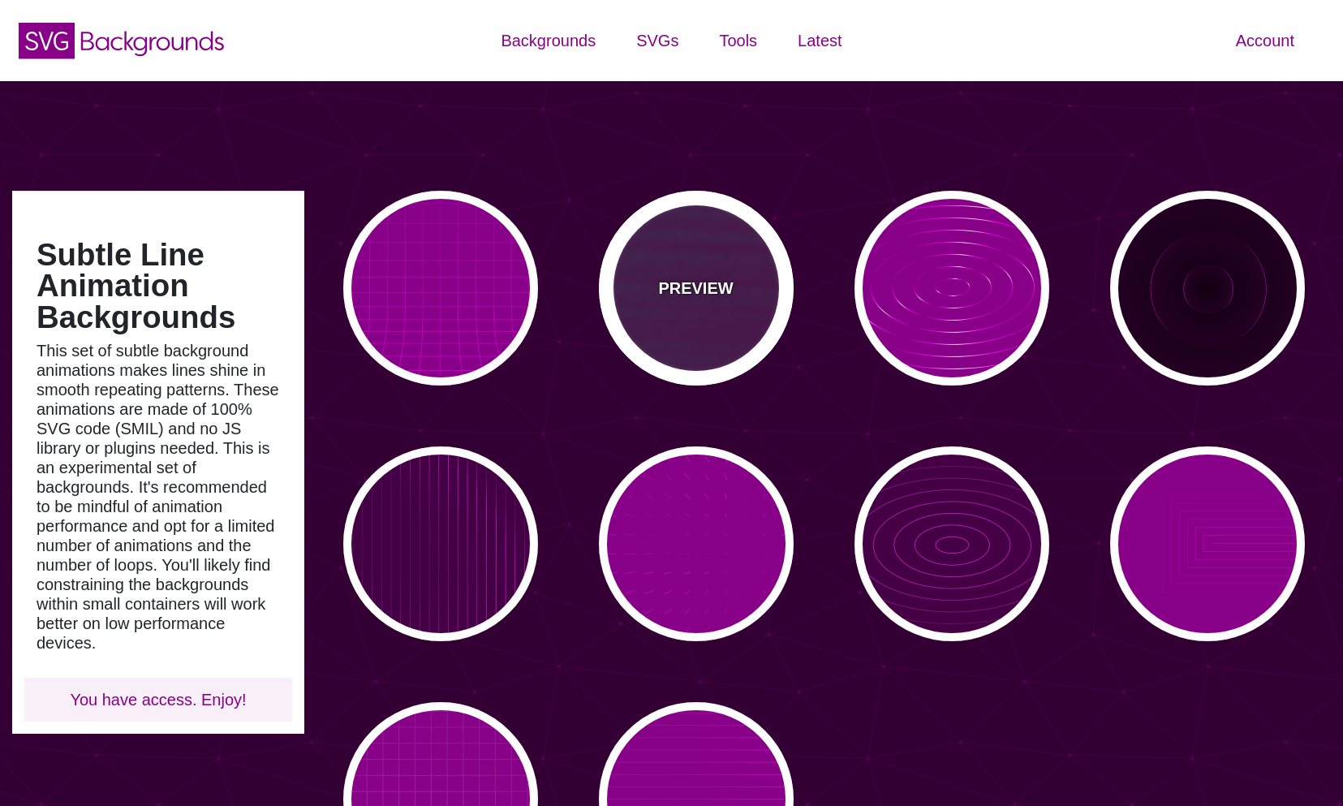
click at [733, 261] on div "PREVIEW" at bounding box center [696, 288] width 195 height 195
type input "#440044"
type input "#00FFFF"
type input "#FF0000"
type input "#880088"
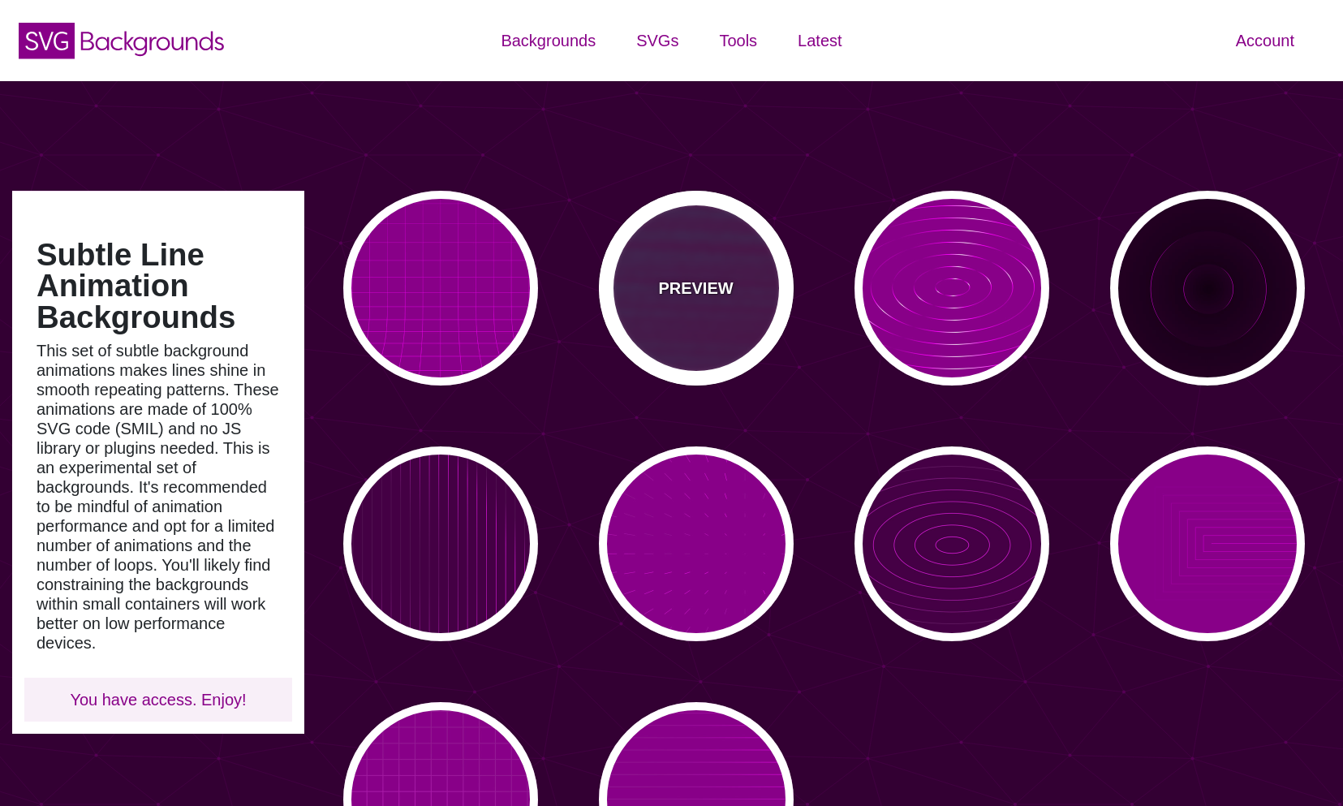
type input "15"
type input "999"
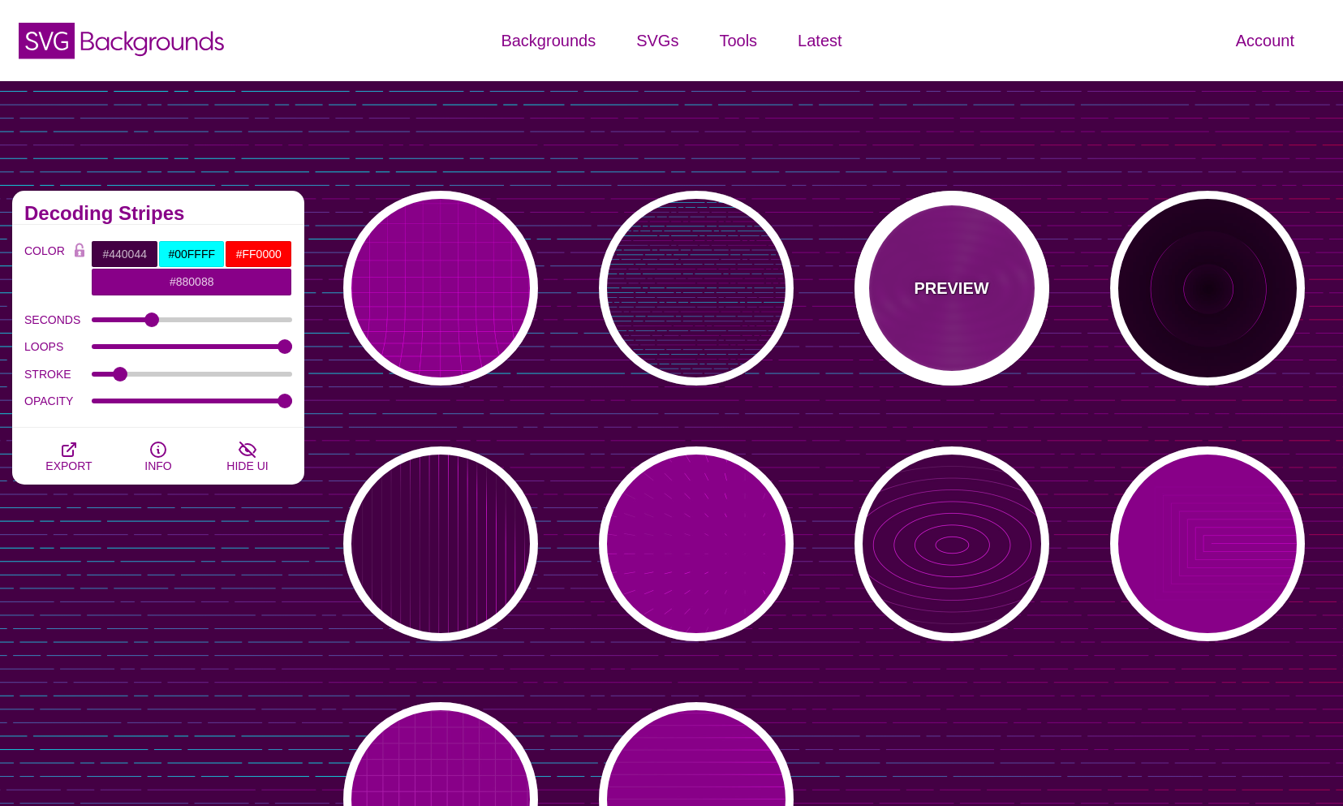
click at [946, 288] on p "PREVIEW" at bounding box center [951, 288] width 75 height 24
type input "#880088"
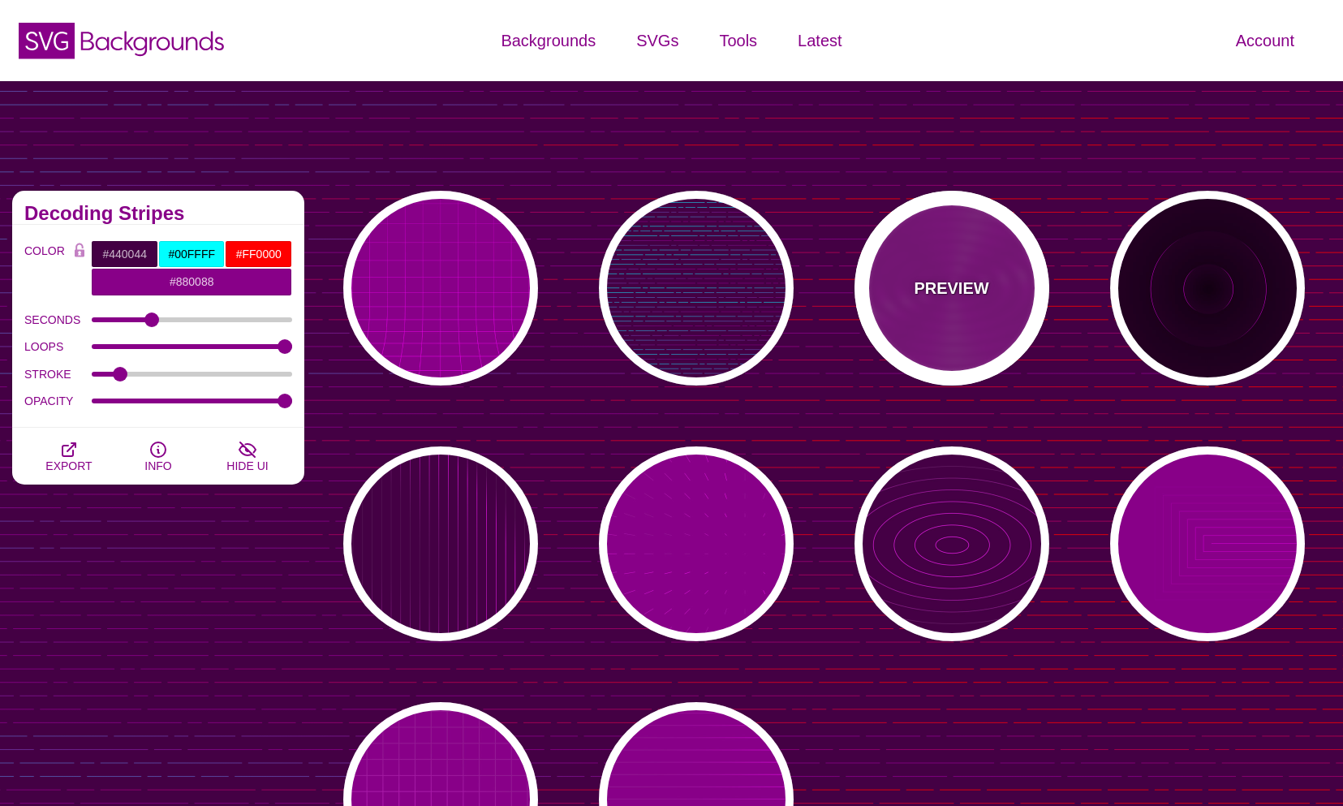
type input "#FF00FF"
type input "#FFFFFF"
type input "10000"
type input "99"
type input "50"
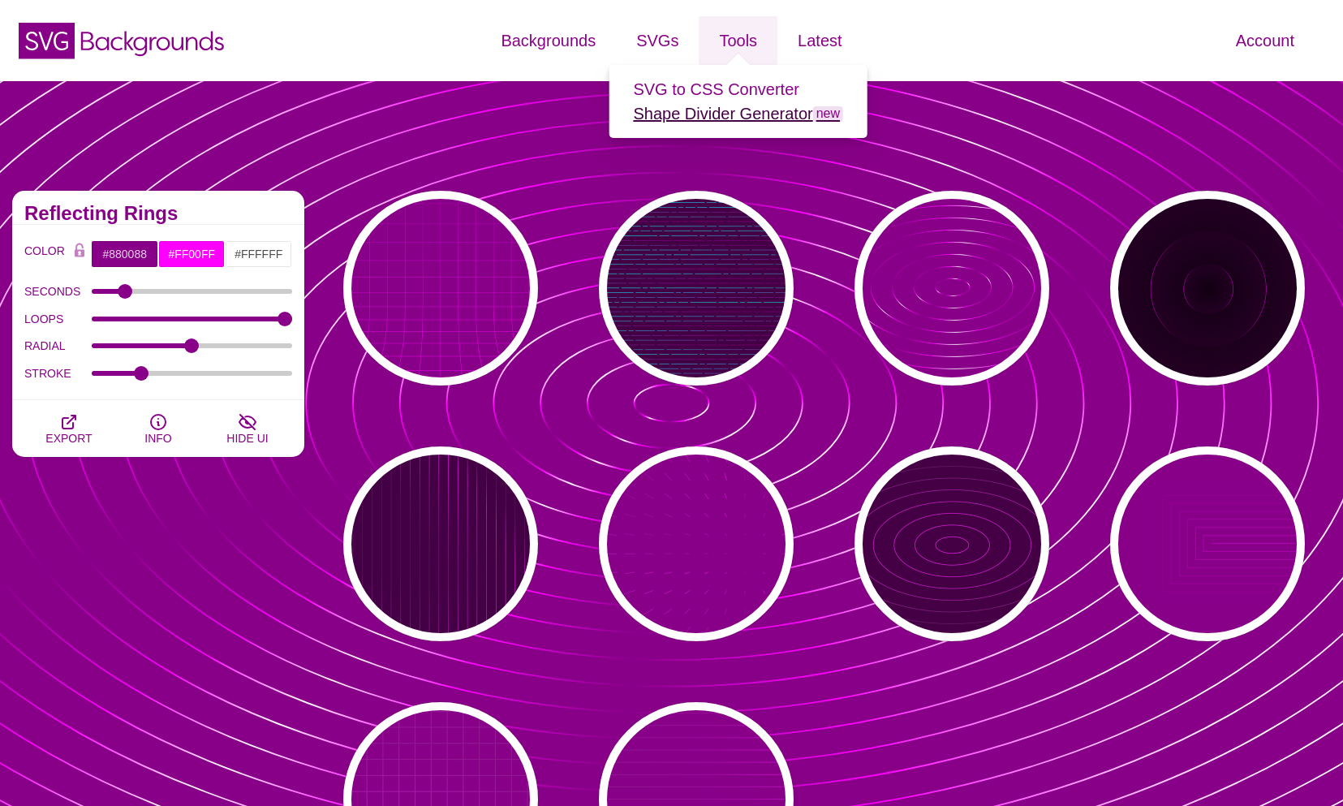
click at [730, 118] on link "Shape Divider Generator new" at bounding box center [738, 114] width 210 height 18
